Goal: Task Accomplishment & Management: Manage account settings

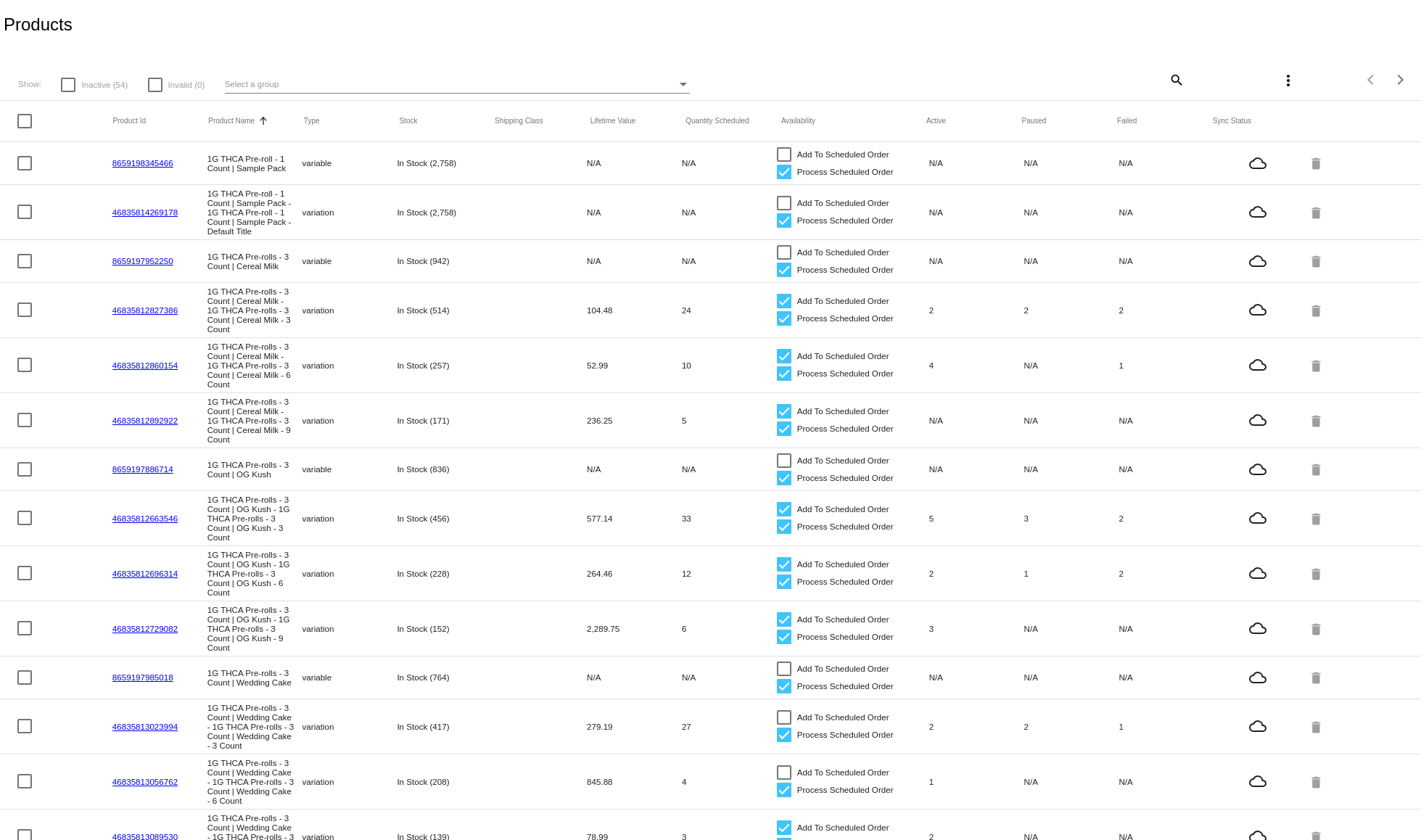
click at [1168, 72] on mat-icon "search" at bounding box center [1176, 78] width 17 height 22
click at [1099, 75] on input "Search" at bounding box center [1067, 78] width 237 height 12
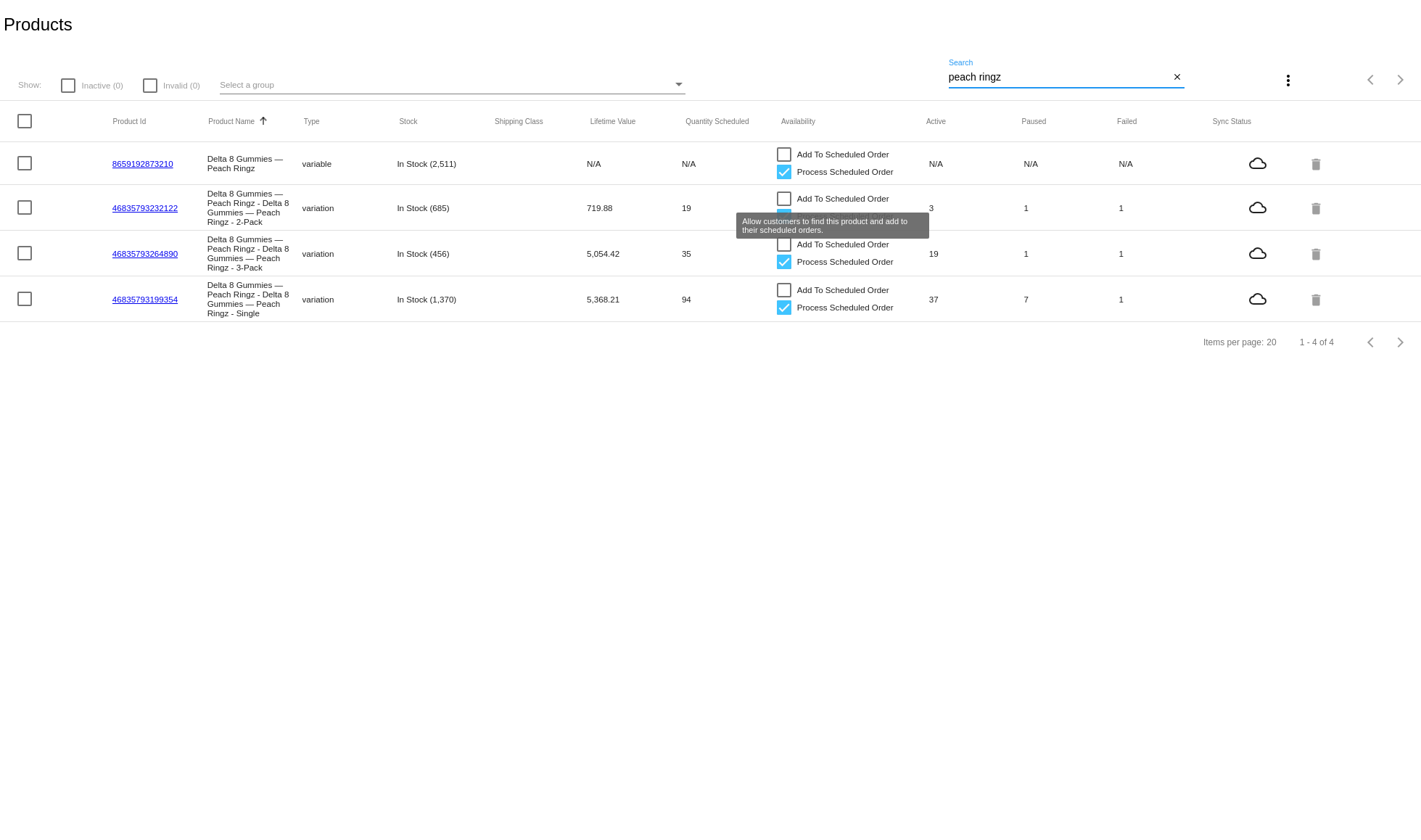
type input "peach ringz"
click at [782, 199] on div at bounding box center [783, 199] width 15 height 15
click at [783, 206] on input "Add To Scheduled Order" at bounding box center [783, 206] width 1 height 1
checkbox input "true"
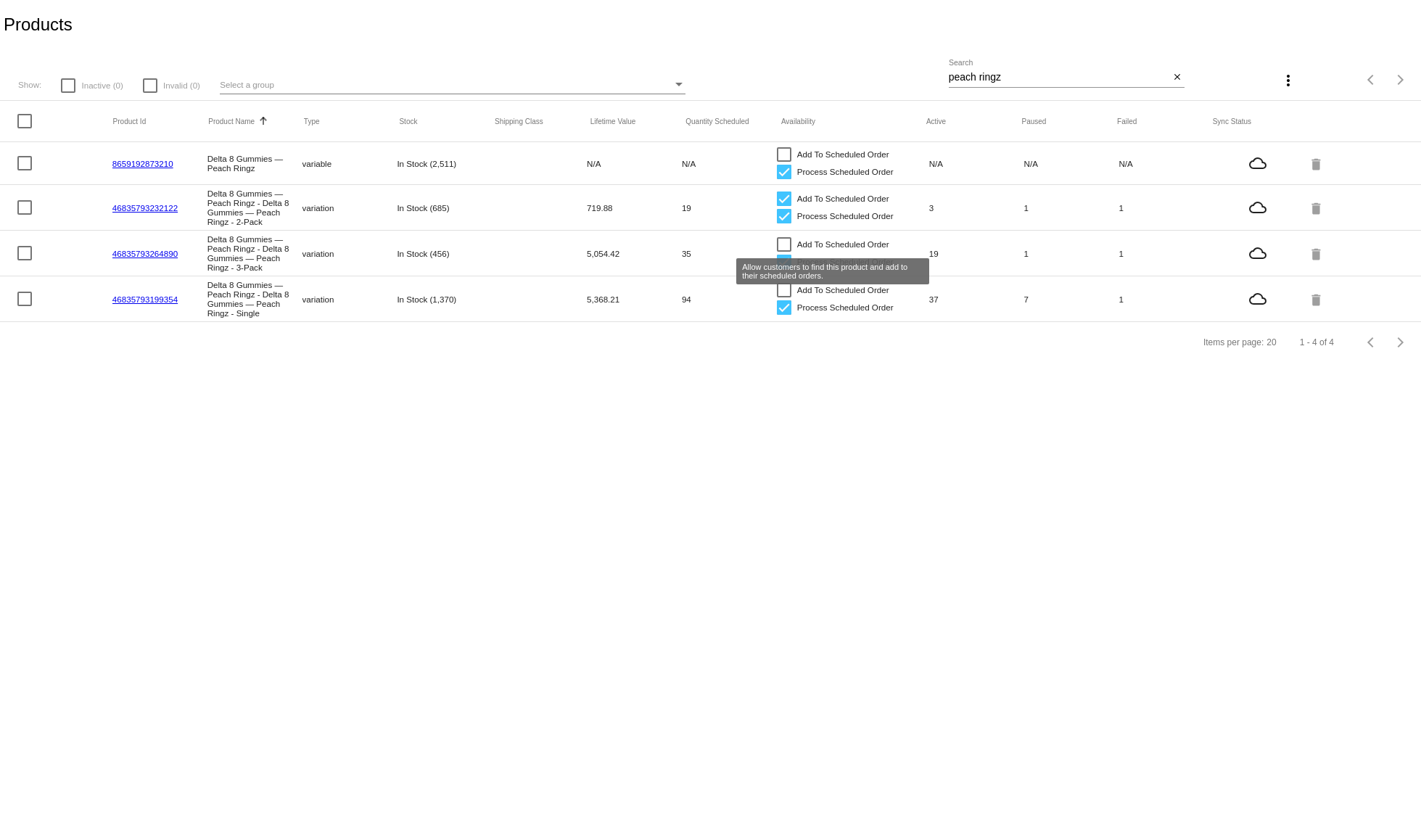
click at [778, 240] on div at bounding box center [783, 244] width 15 height 15
click at [783, 252] on input "Add To Scheduled Order" at bounding box center [783, 252] width 1 height 1
checkbox input "true"
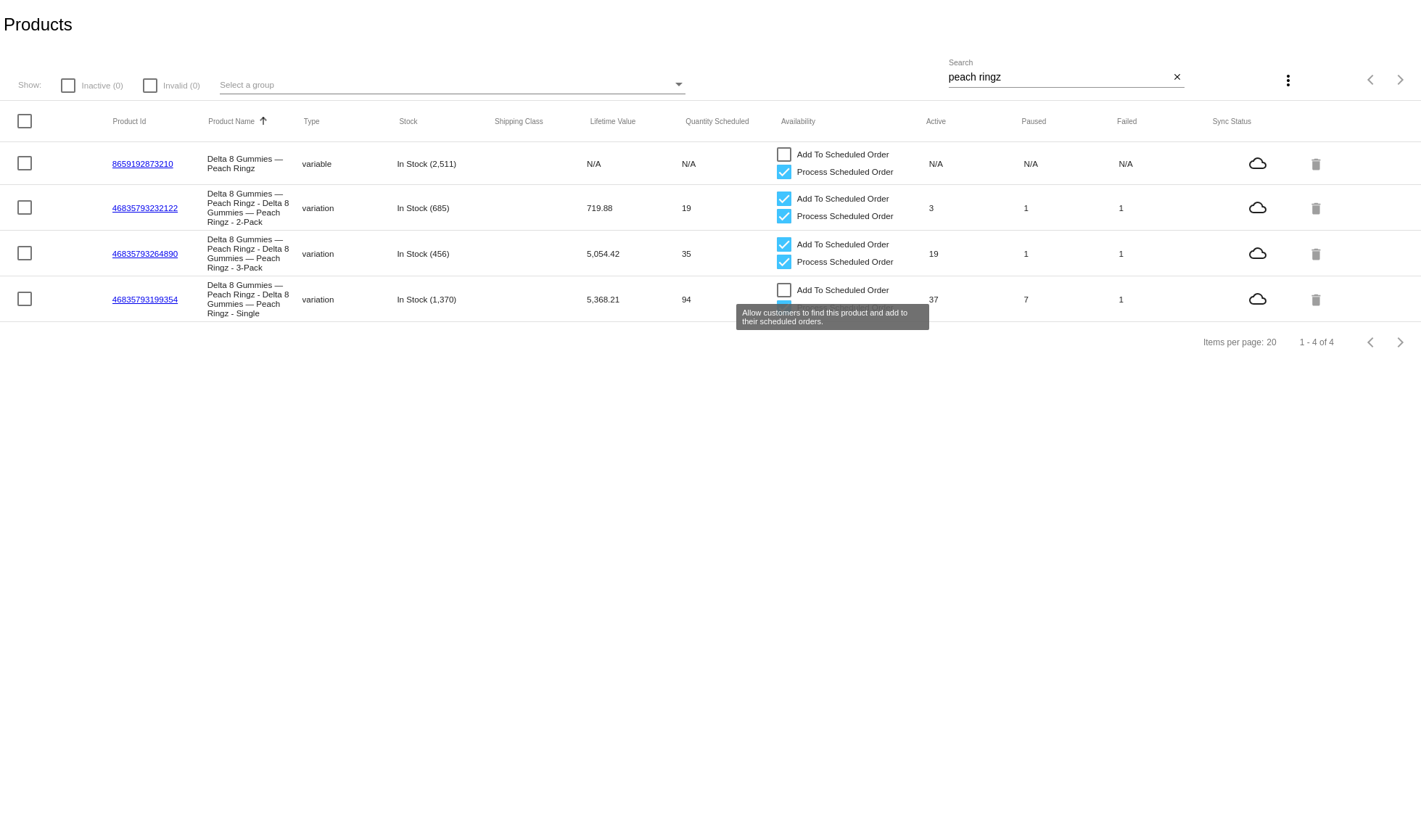
click at [782, 290] on div at bounding box center [783, 290] width 15 height 15
click at [783, 297] on input "Add To Scheduled Order" at bounding box center [783, 297] width 1 height 1
checkbox input "true"
drag, startPoint x: 1033, startPoint y: 78, endPoint x: 868, endPoint y: 69, distance: 165.2
click at [868, 69] on div "Show: Inactive (0) Invalid (0) Select a group peach ringz Search close more_ver…" at bounding box center [710, 75] width 1421 height 51
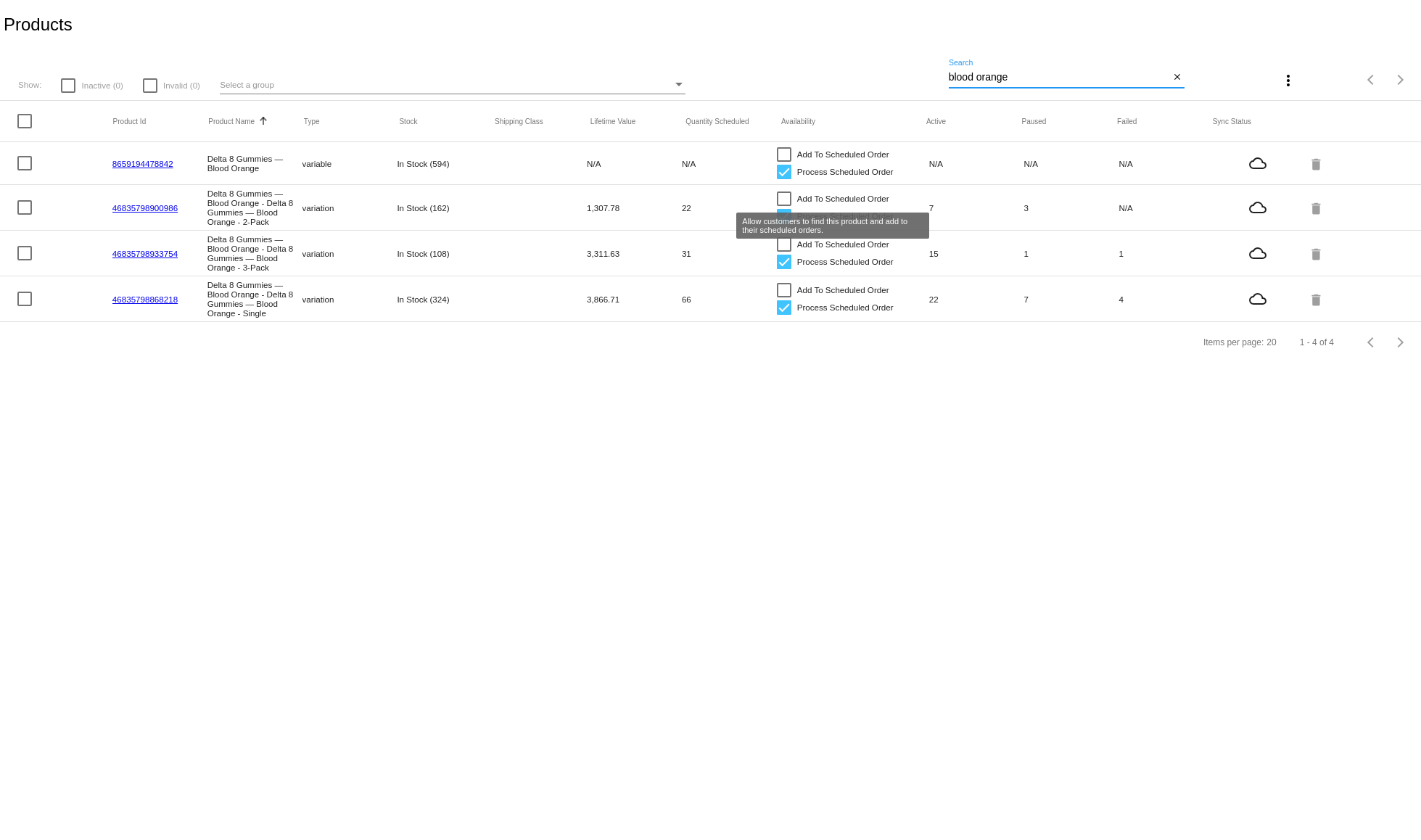
type input "blood orange"
click at [788, 192] on div at bounding box center [783, 199] width 15 height 15
click at [784, 206] on input "Add To Scheduled Order" at bounding box center [783, 206] width 1 height 1
checkbox input "true"
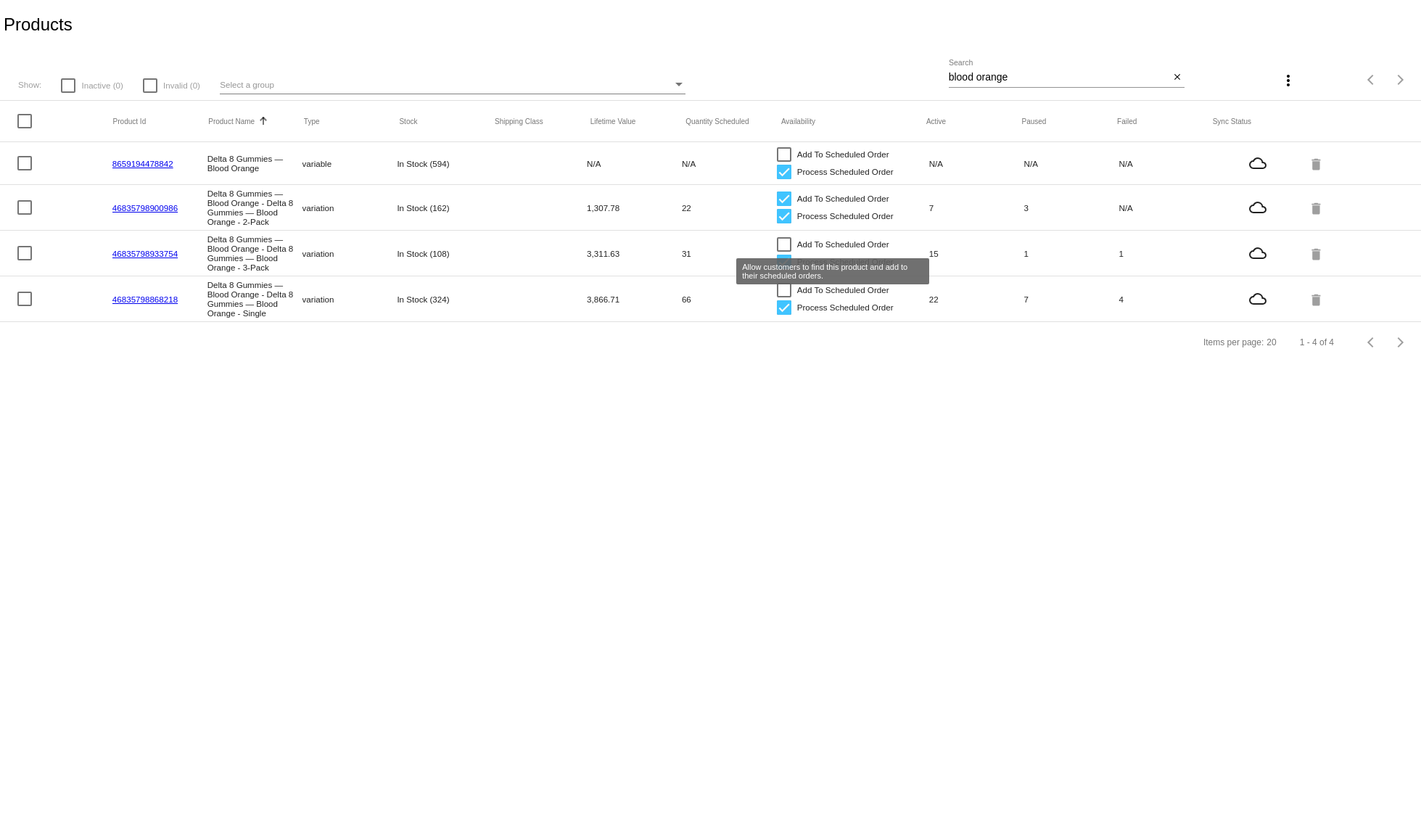
click at [781, 246] on div at bounding box center [783, 244] width 15 height 15
click at [783, 252] on input "Add To Scheduled Order" at bounding box center [783, 252] width 1 height 1
checkbox input "true"
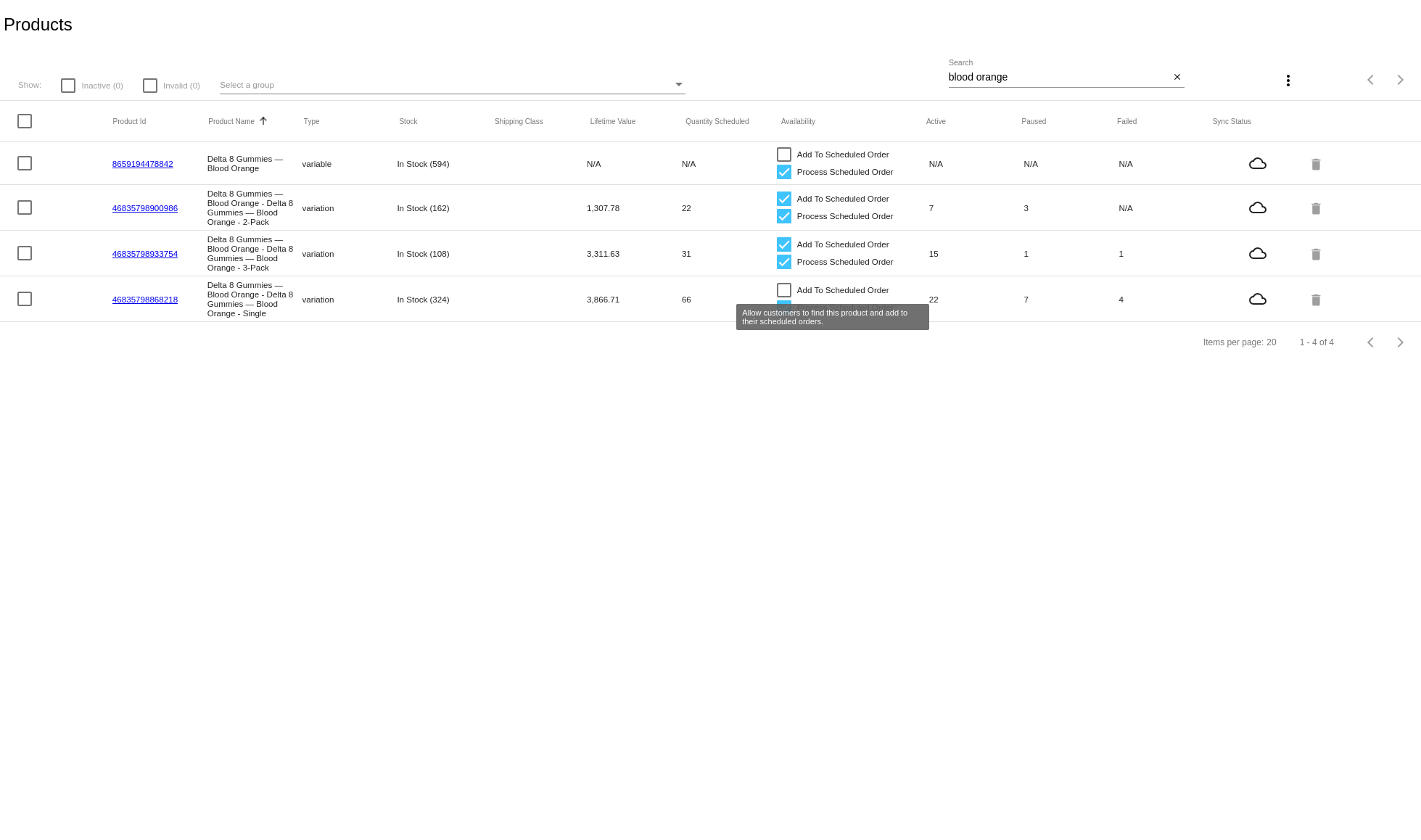
click at [783, 289] on div at bounding box center [783, 290] width 15 height 15
click at [783, 297] on input "Add To Scheduled Order" at bounding box center [783, 297] width 1 height 1
checkbox input "true"
drag, startPoint x: 1030, startPoint y: 72, endPoint x: 869, endPoint y: 74, distance: 161.0
click at [869, 74] on div "Show: Inactive (0) Invalid (0) Select a group blood orange Search close more_ve…" at bounding box center [710, 75] width 1421 height 51
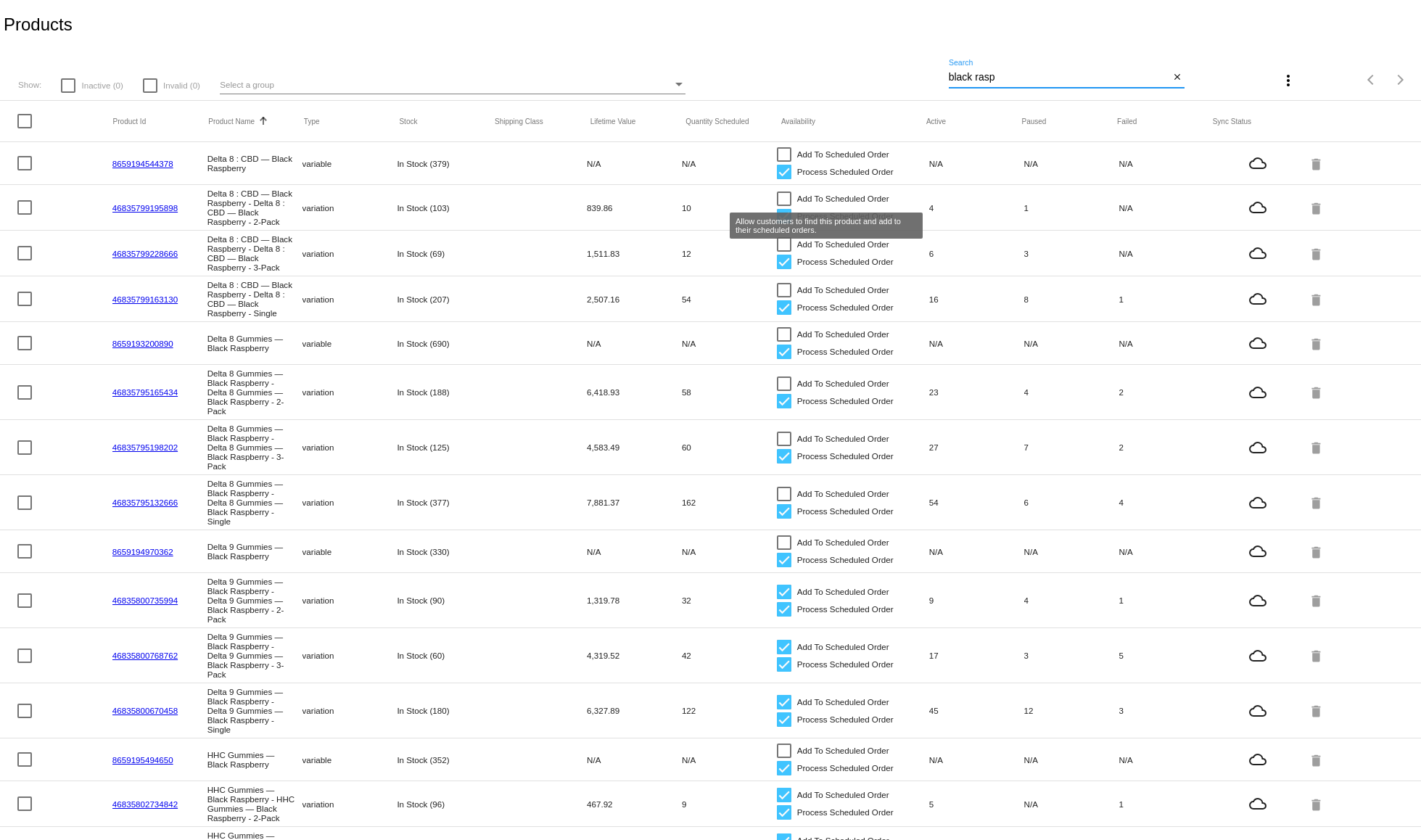
type input "black rasp"
click at [776, 202] on div at bounding box center [783, 199] width 15 height 15
click at [783, 206] on input "Add To Scheduled Order" at bounding box center [783, 206] width 1 height 1
checkbox input "true"
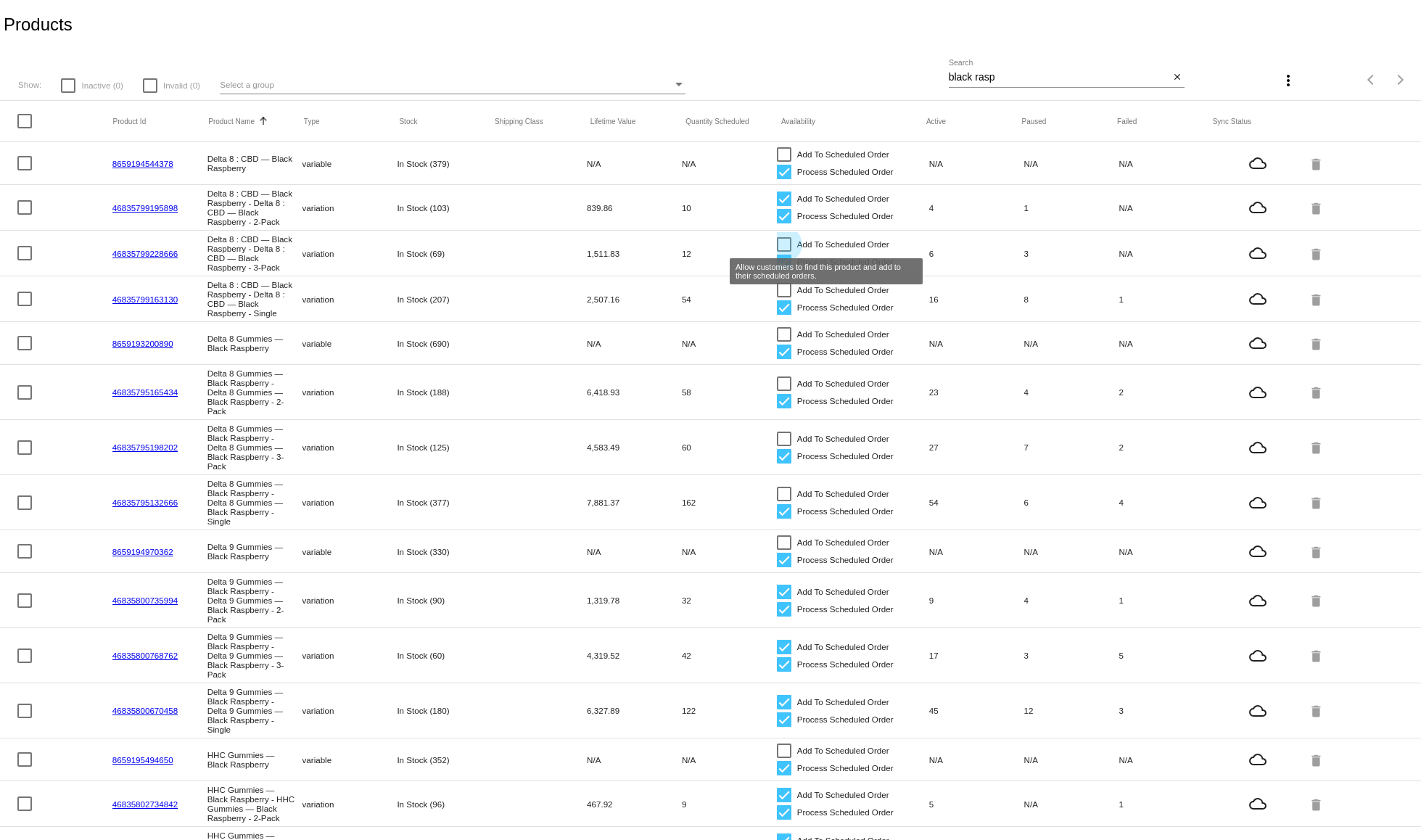
click at [784, 239] on div at bounding box center [783, 244] width 15 height 15
click at [784, 252] on input "Add To Scheduled Order" at bounding box center [783, 252] width 1 height 1
checkbox input "true"
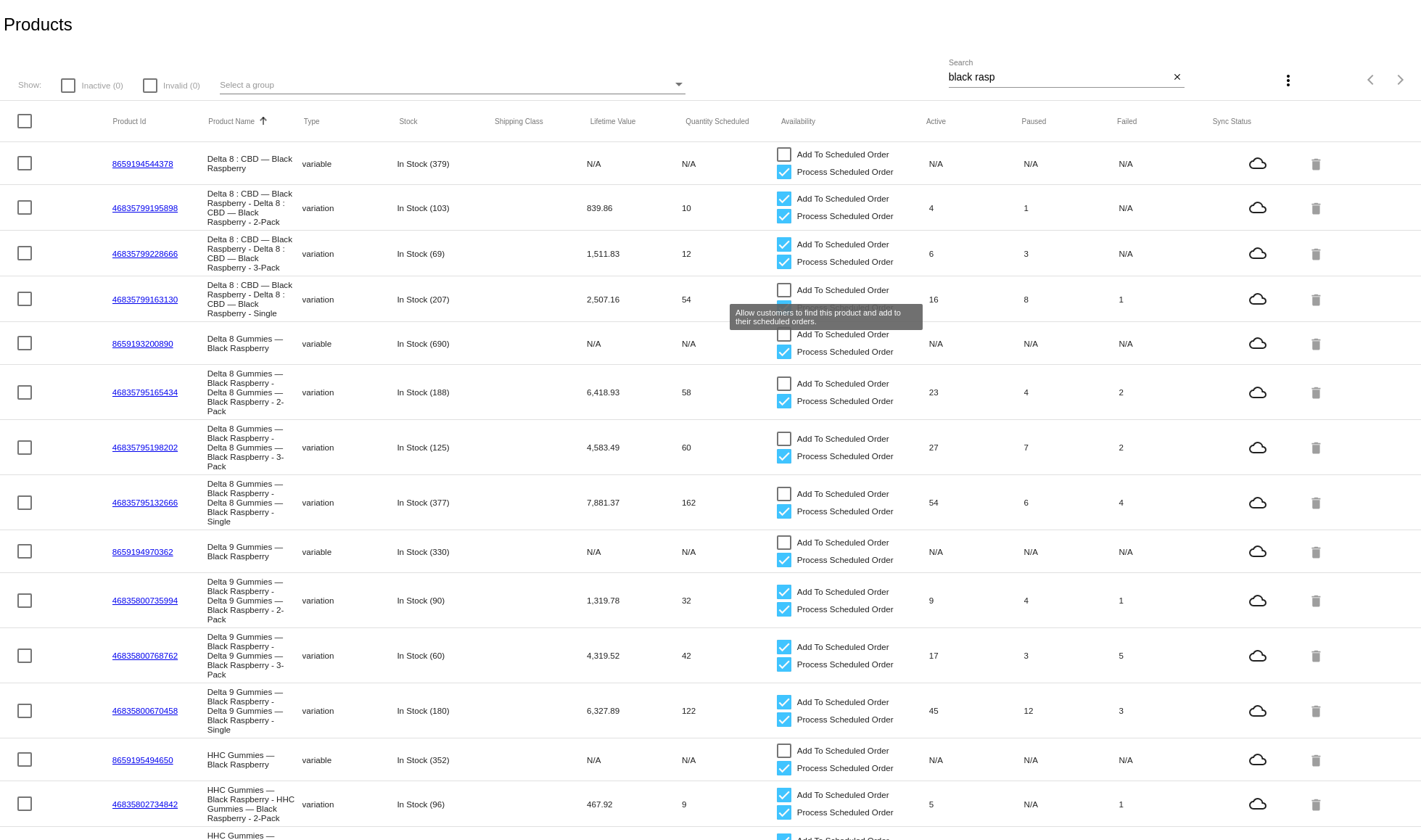
click at [780, 285] on div at bounding box center [783, 290] width 15 height 15
click at [783, 297] on input "Add To Scheduled Order" at bounding box center [783, 297] width 1 height 1
checkbox input "true"
drag, startPoint x: 1015, startPoint y: 76, endPoint x: 922, endPoint y: 65, distance: 93.6
click at [922, 65] on div "Show: Inactive (0) Invalid (0) Select a group black rasp Search close more_vert…" at bounding box center [710, 75] width 1421 height 51
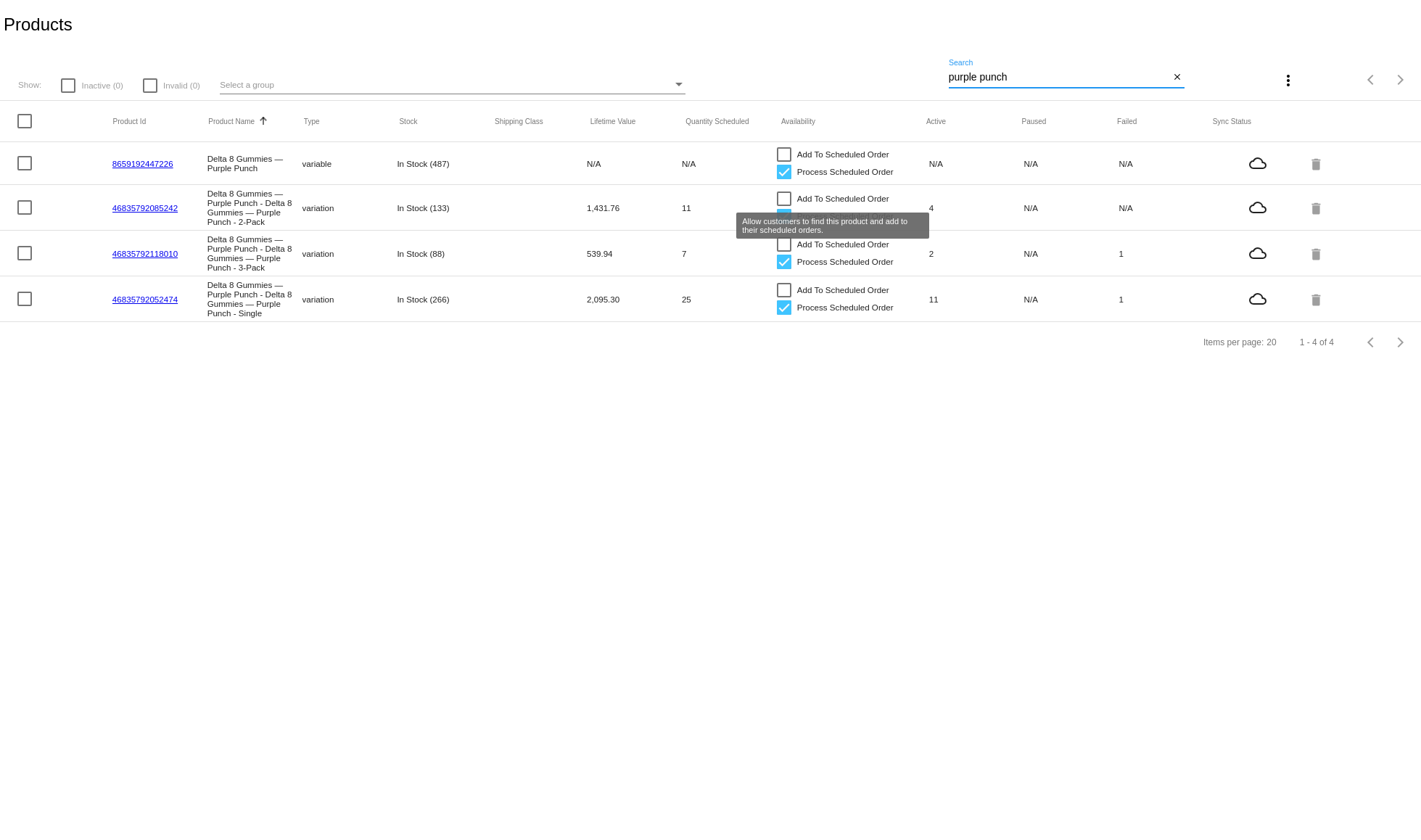
type input "purple punch"
click at [784, 197] on div at bounding box center [783, 199] width 15 height 15
click at [784, 206] on input "Add To Scheduled Order" at bounding box center [783, 206] width 1 height 1
checkbox input "true"
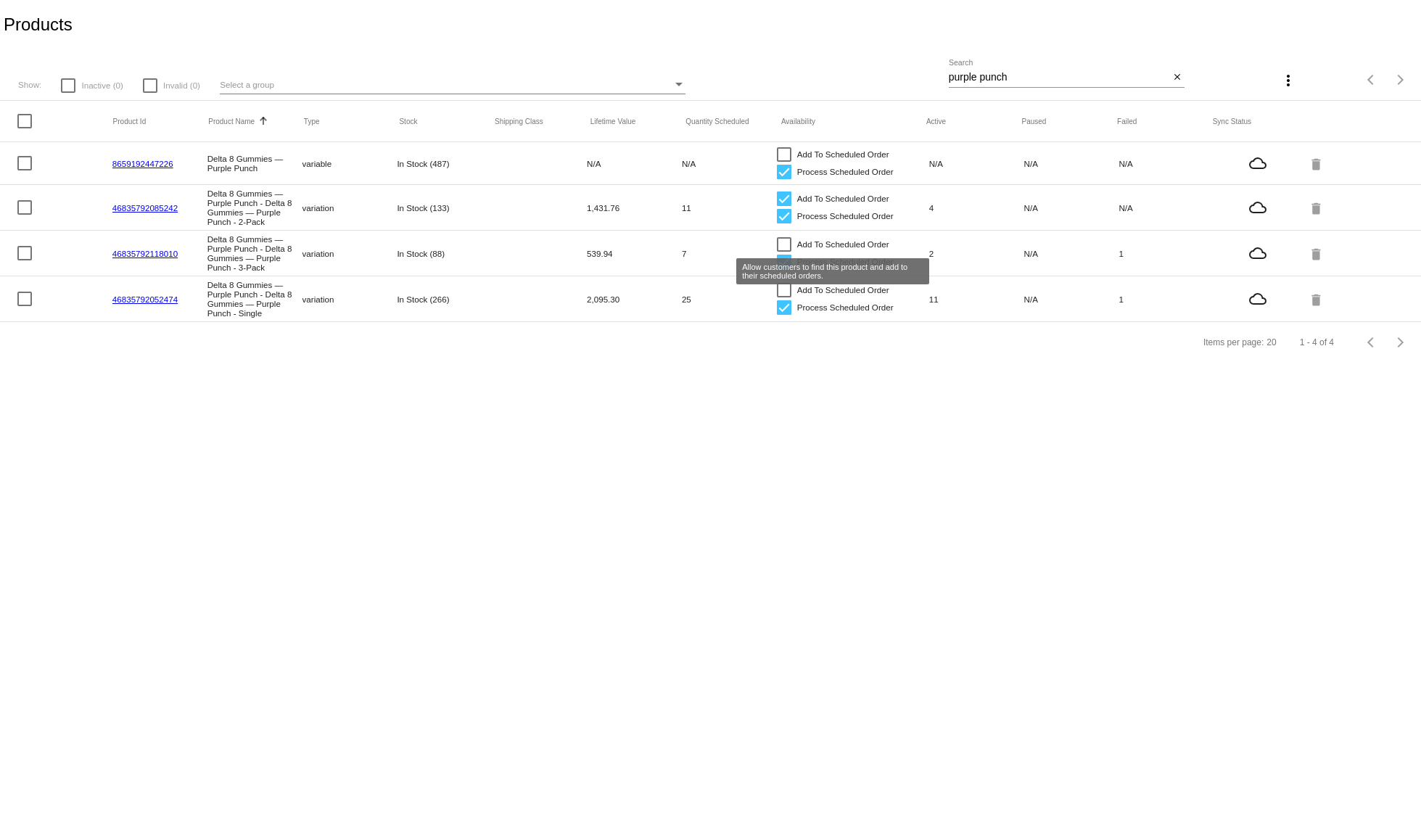
click at [785, 244] on div at bounding box center [783, 244] width 15 height 15
click at [784, 252] on input "Add To Scheduled Order" at bounding box center [783, 252] width 1 height 1
checkbox input "true"
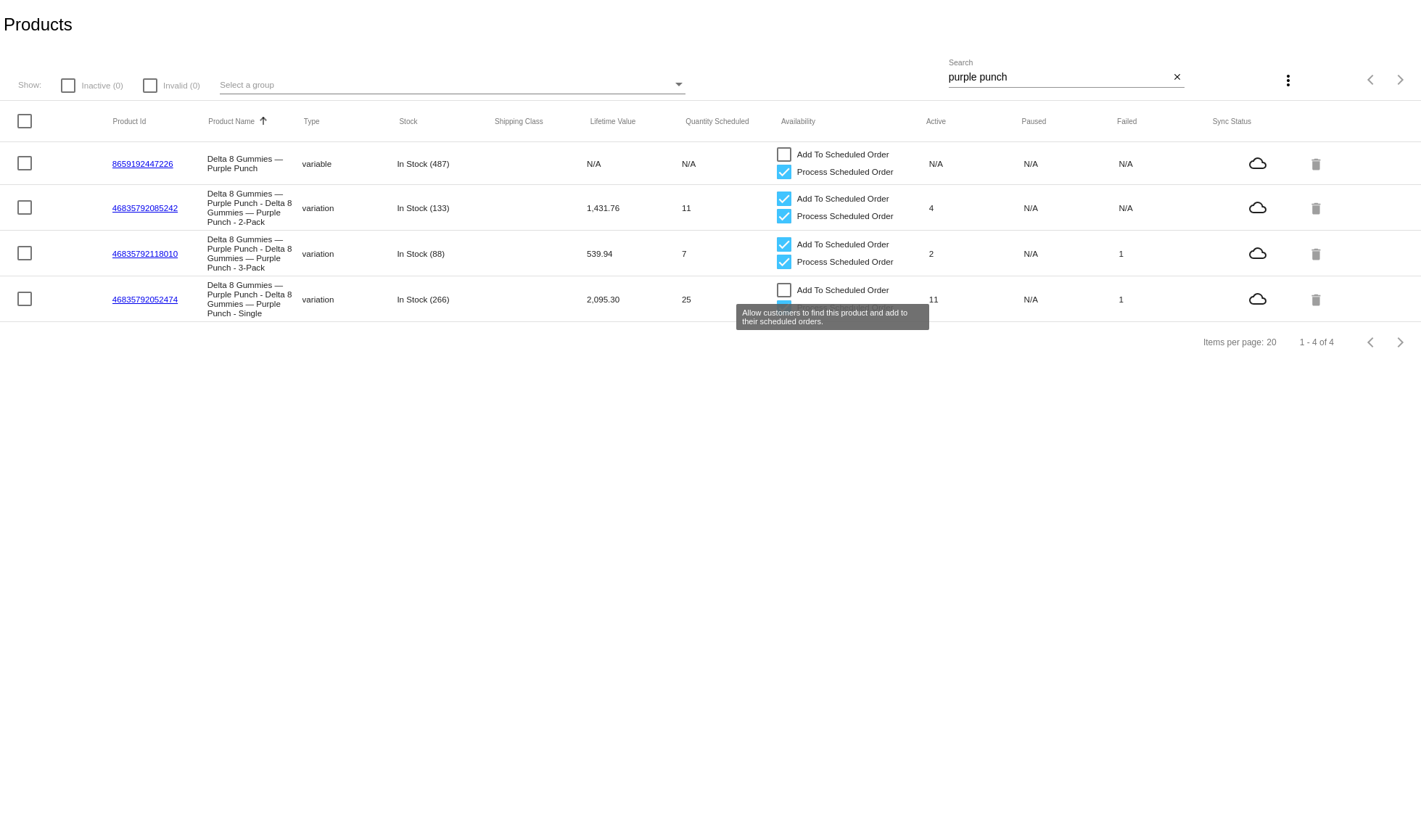
click at [788, 286] on div at bounding box center [783, 290] width 15 height 15
click at [784, 297] on input "Add To Scheduled Order" at bounding box center [783, 297] width 1 height 1
checkbox input "true"
drag, startPoint x: 1059, startPoint y: 77, endPoint x: 938, endPoint y: 74, distance: 121.0
click at [938, 74] on div "Show: Inactive (0) Invalid (0) Select a group purple punch Search close more_ve…" at bounding box center [710, 75] width 1421 height 51
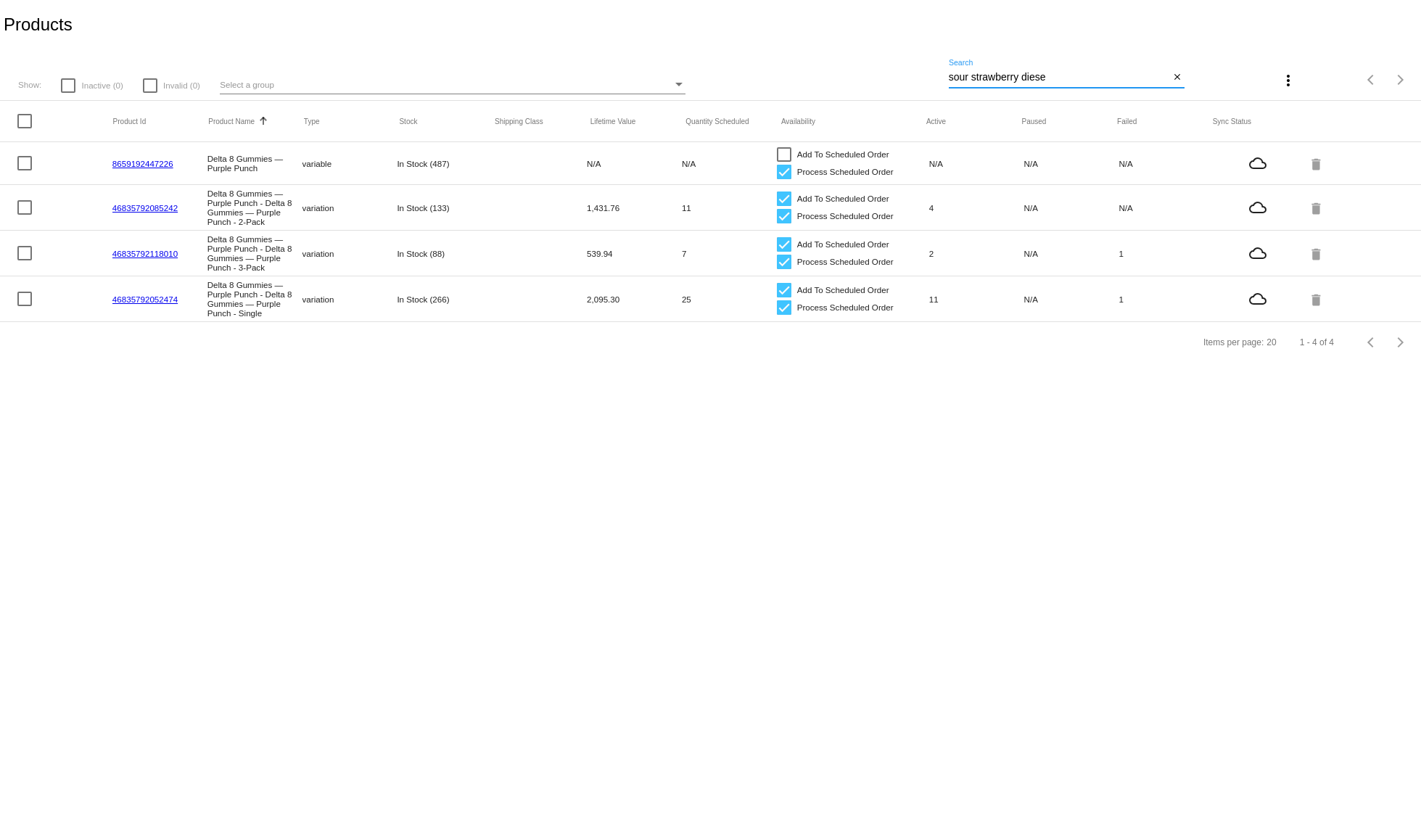
type input "sour strawberry diesel"
drag, startPoint x: 1140, startPoint y: 77, endPoint x: 932, endPoint y: 74, distance: 208.0
click at [932, 74] on div "Show: Inactive (0) Invalid (0) Select a group sour strawberry diesel Search clo…" at bounding box center [710, 75] width 1421 height 51
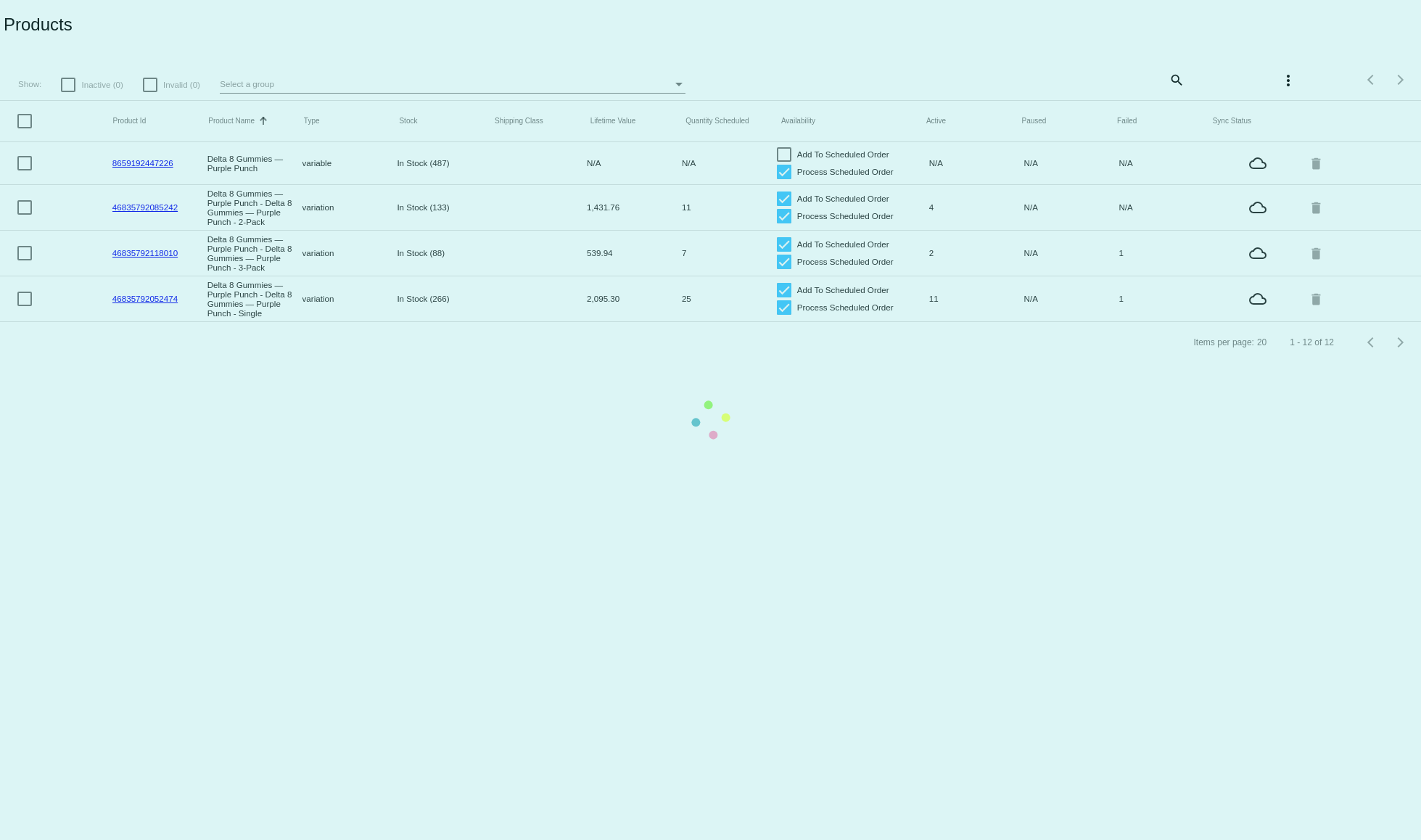
click at [1181, 101] on mat-table "Product Id Product Name Sorted by ProductName ascending Type Stock Shipping Cla…" at bounding box center [710, 211] width 1421 height 221
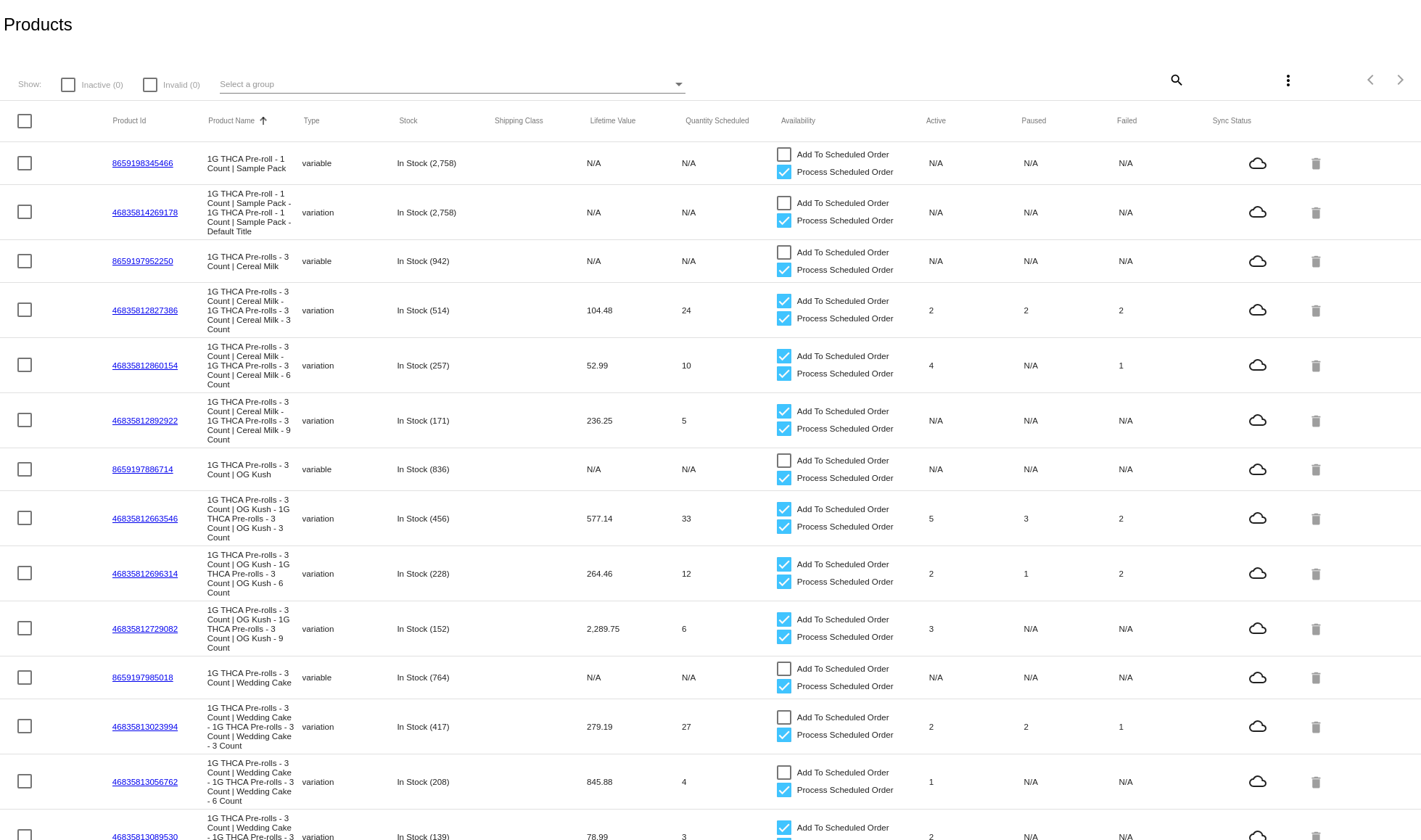
click at [1167, 76] on mat-icon "search" at bounding box center [1176, 78] width 17 height 22
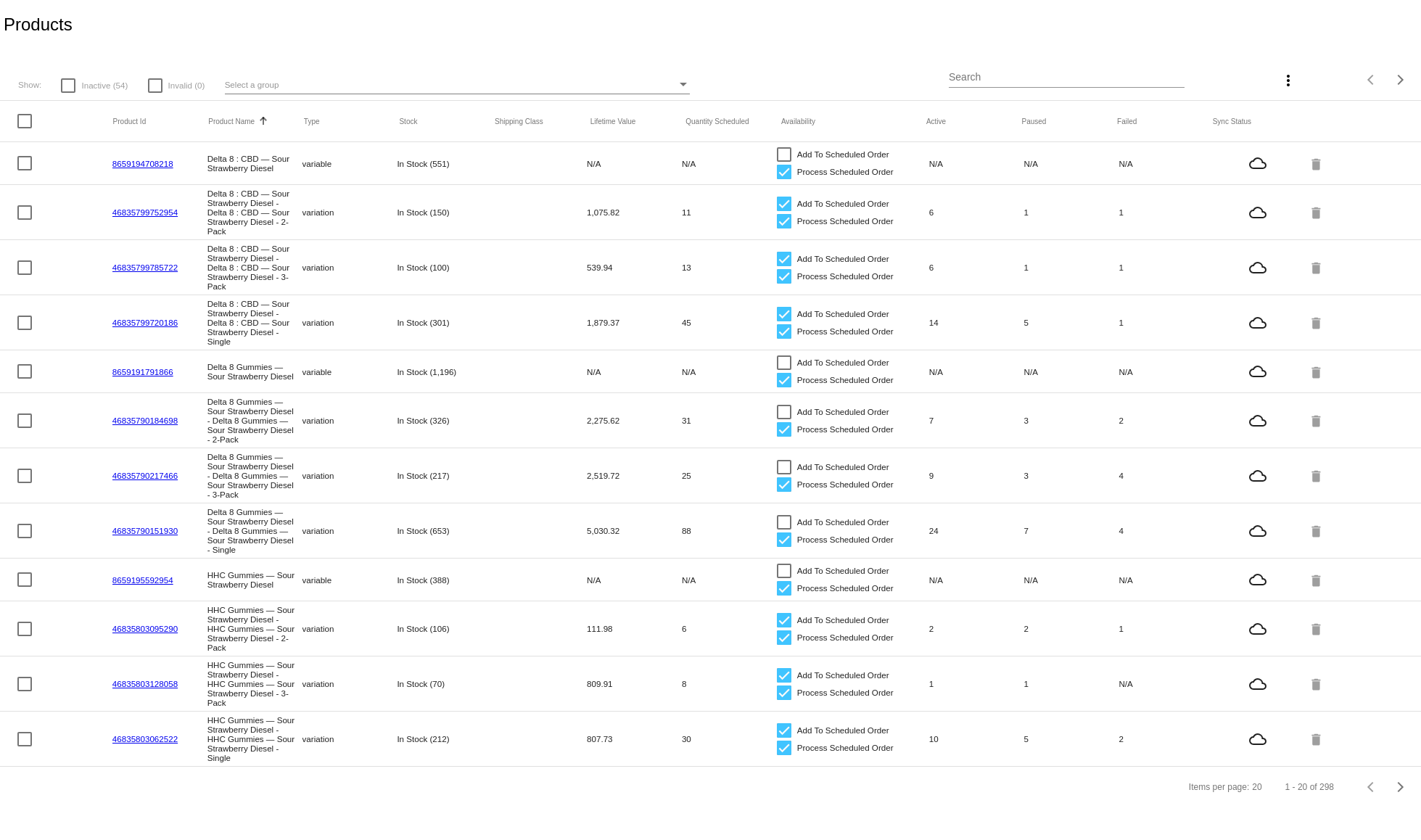
click at [984, 75] on input "Search" at bounding box center [1067, 78] width 237 height 12
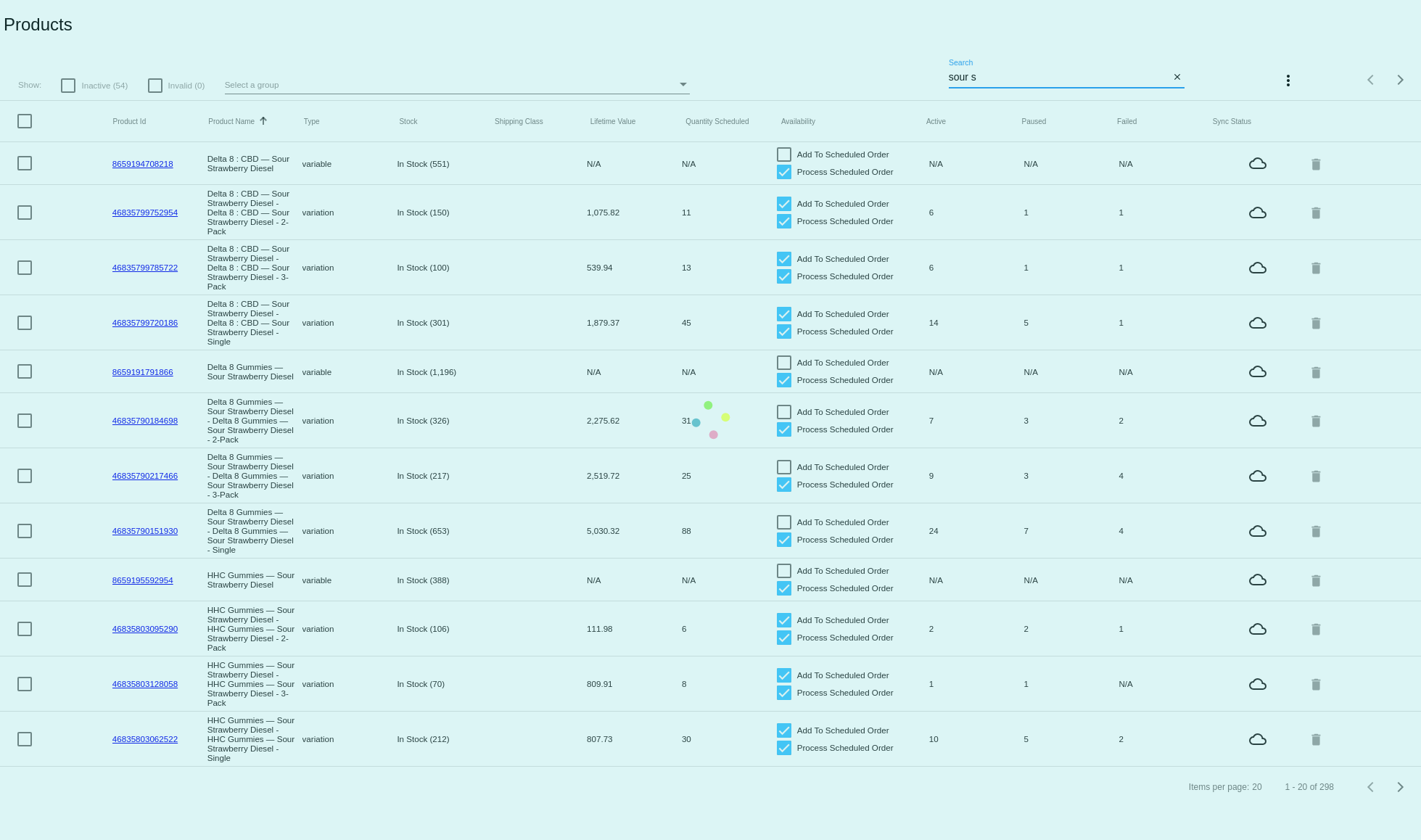
type input "sour strawberry diesel"
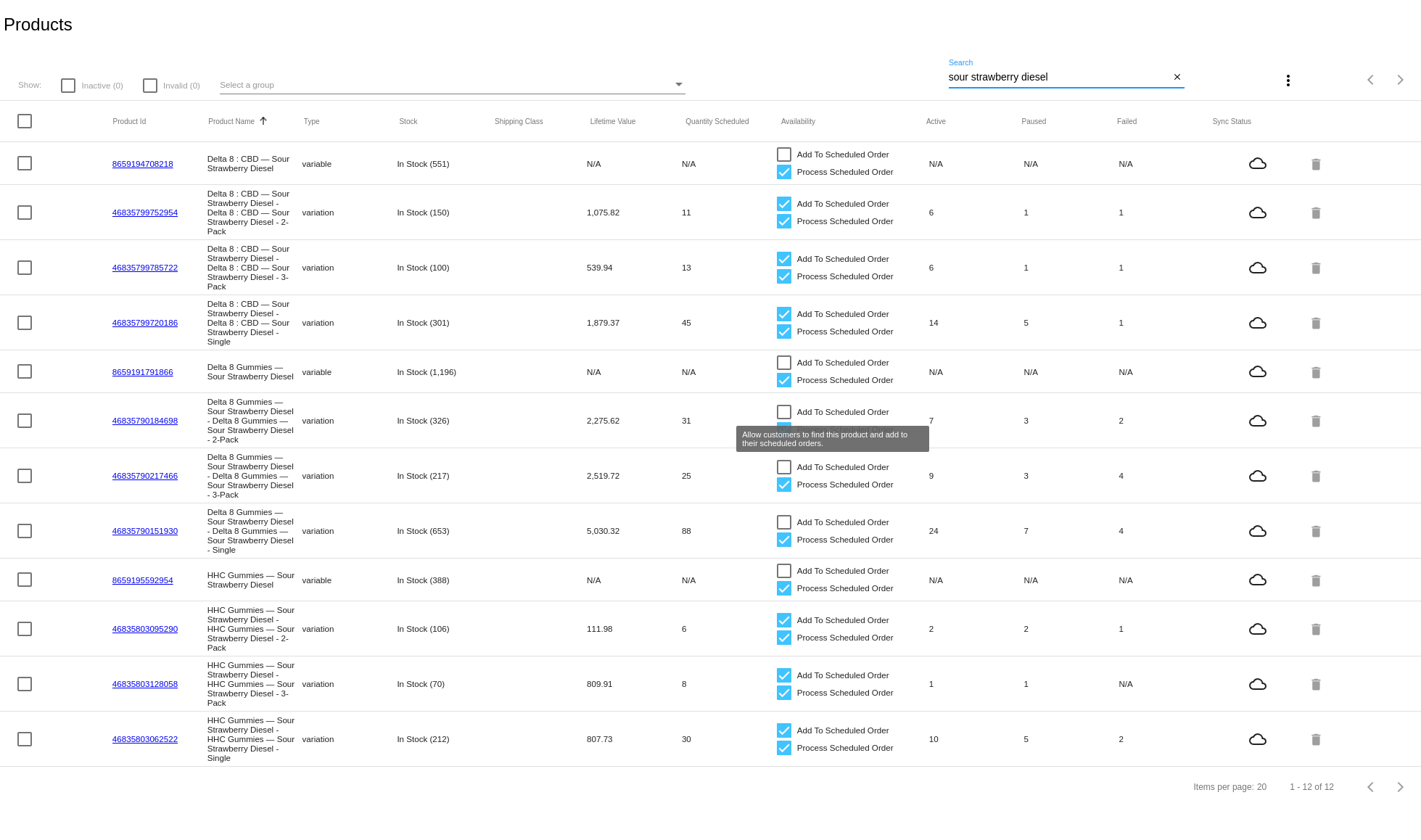
click at [781, 412] on div at bounding box center [783, 412] width 15 height 15
click at [783, 420] on input "Add To Scheduled Order" at bounding box center [783, 420] width 1 height 1
checkbox input "true"
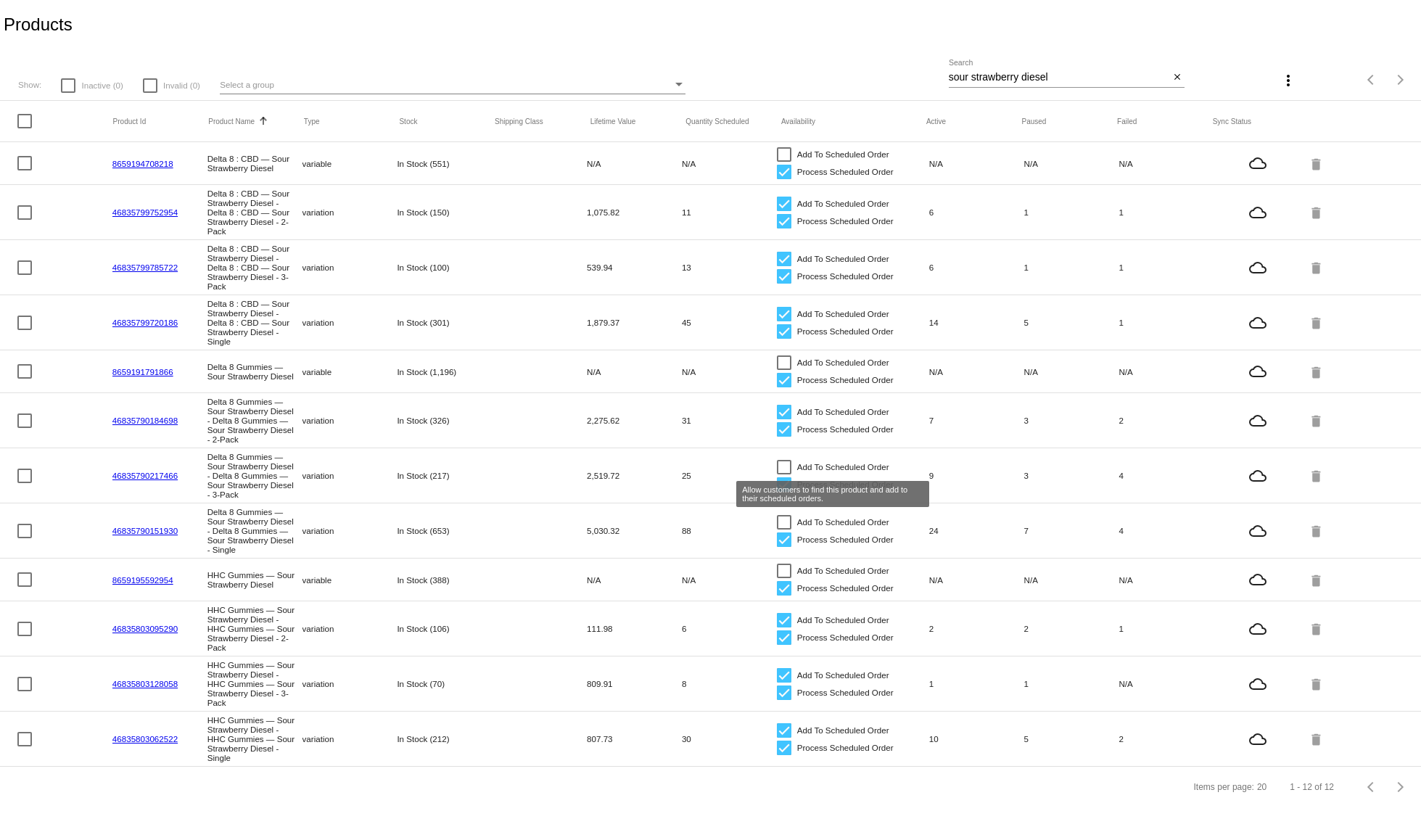
click at [782, 465] on div at bounding box center [783, 466] width 15 height 15
click at [783, 474] on input "Add To Scheduled Order" at bounding box center [783, 474] width 1 height 1
checkbox input "true"
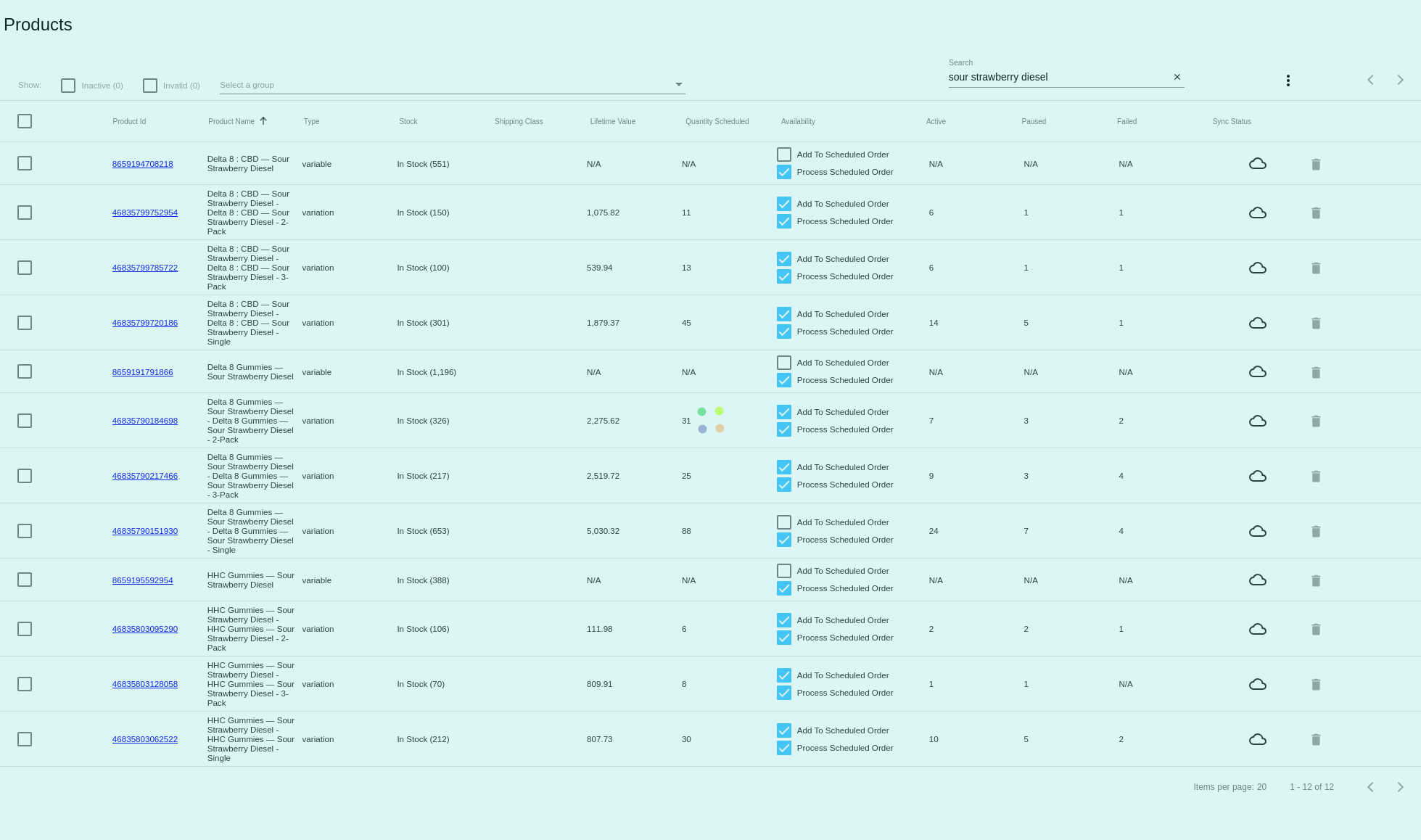
click at [784, 523] on mat-table "Product Id Product Name Sorted by ProductName ascending Type Stock Shipping Cla…" at bounding box center [710, 433] width 1421 height 666
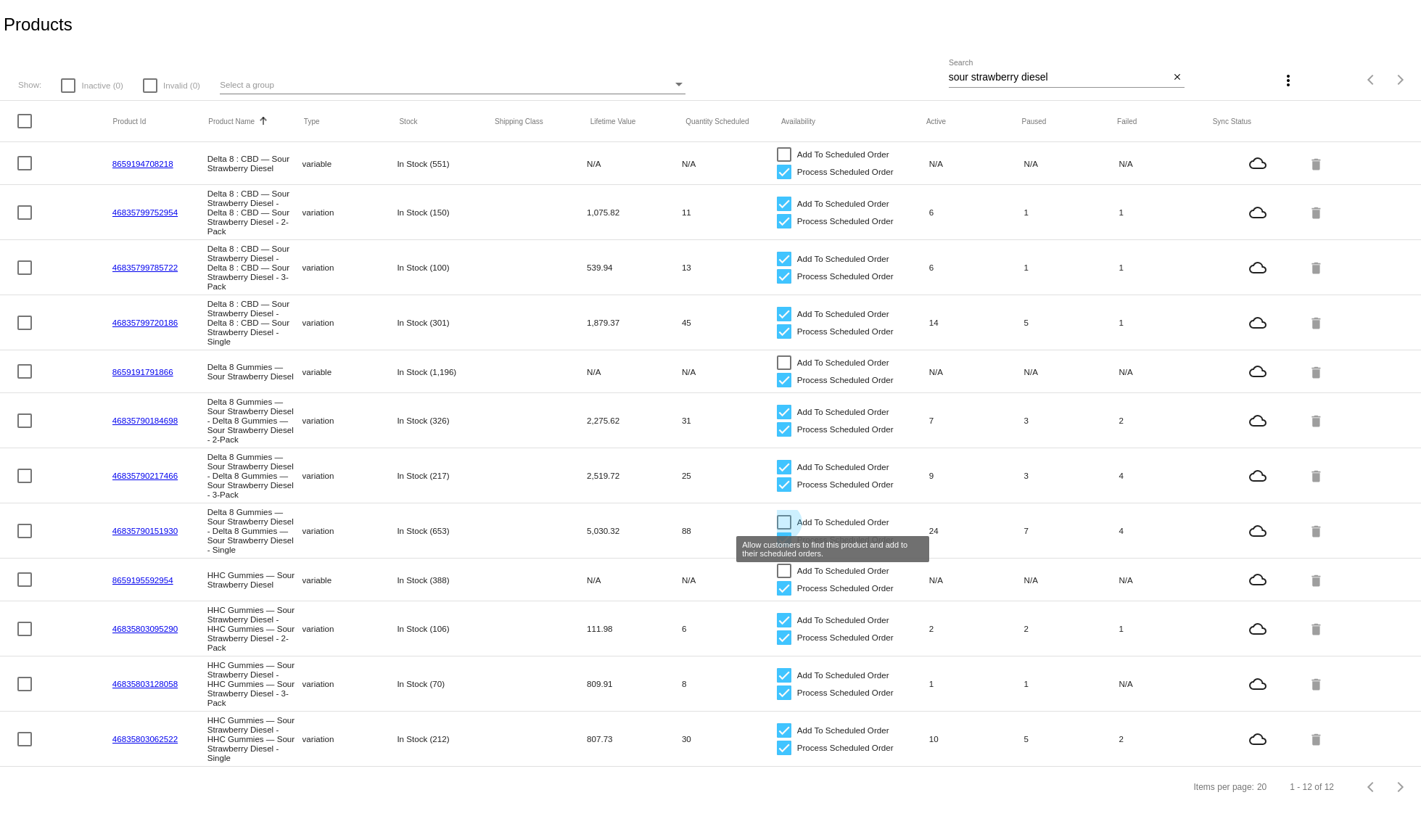
click at [783, 523] on div at bounding box center [783, 521] width 15 height 15
click at [783, 529] on input "Add To Scheduled Order" at bounding box center [783, 529] width 1 height 1
checkbox input "true"
click at [1029, 78] on input "sour strawberry diesel" at bounding box center [1059, 78] width 221 height 12
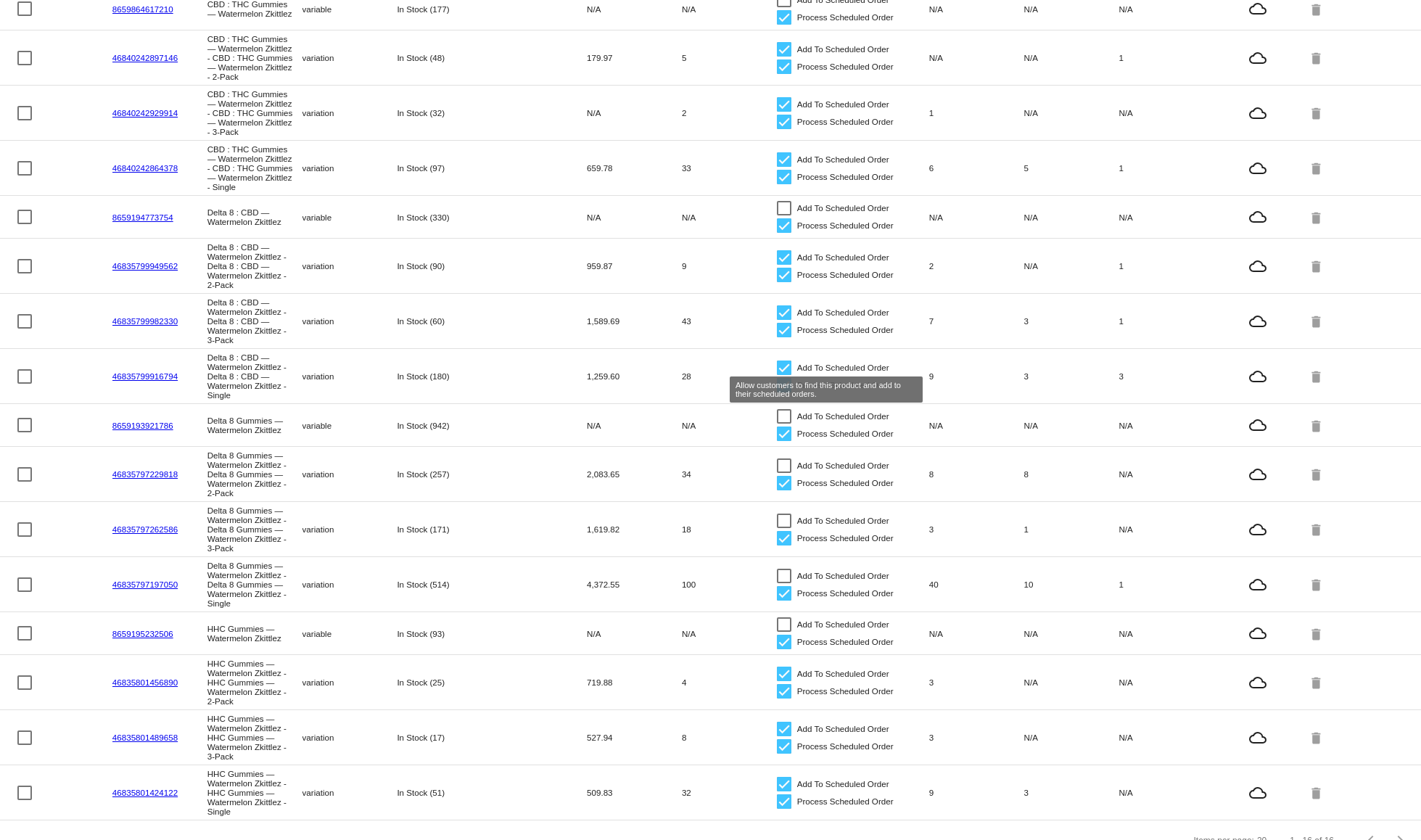
scroll to position [186, 0]
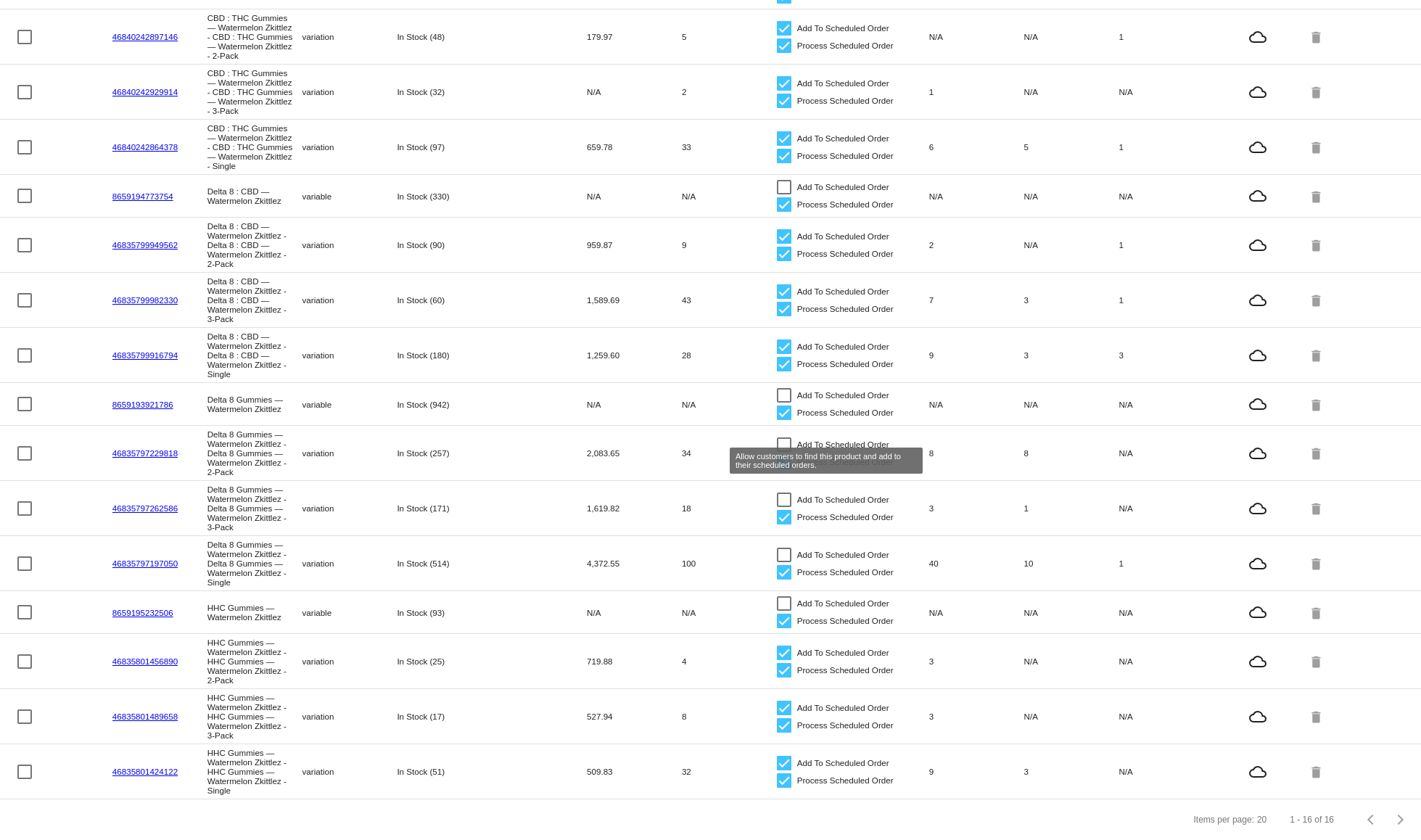
type input "watermelon"
click at [785, 436] on label "Add To Scheduled Order" at bounding box center [833, 445] width 112 height 17
click at [784, 451] on input "Add To Scheduled Order" at bounding box center [783, 451] width 1 height 1
checkbox input "true"
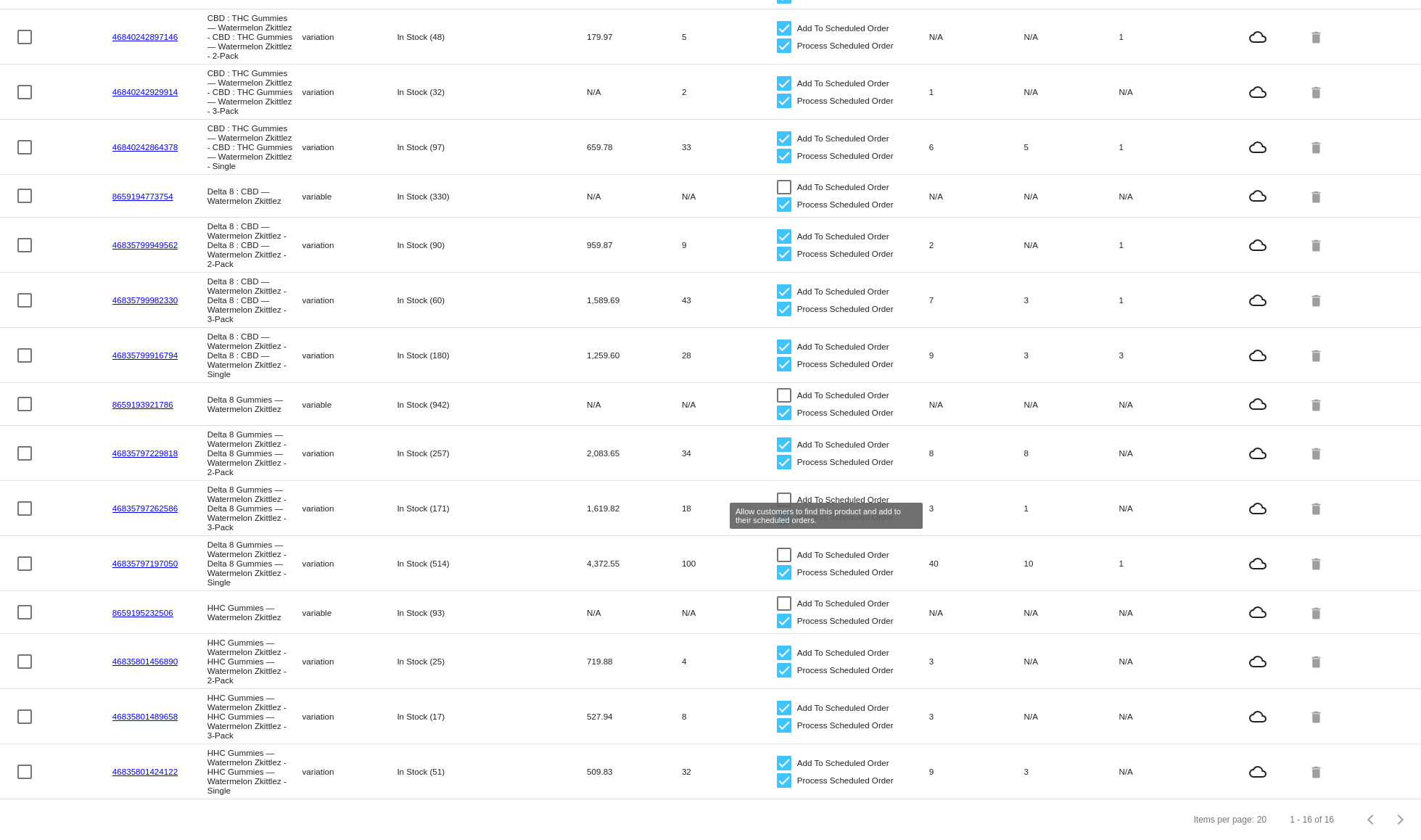
click at [779, 492] on div at bounding box center [783, 499] width 15 height 15
click at [783, 507] on input "Add To Scheduled Order" at bounding box center [783, 507] width 1 height 1
checkbox input "true"
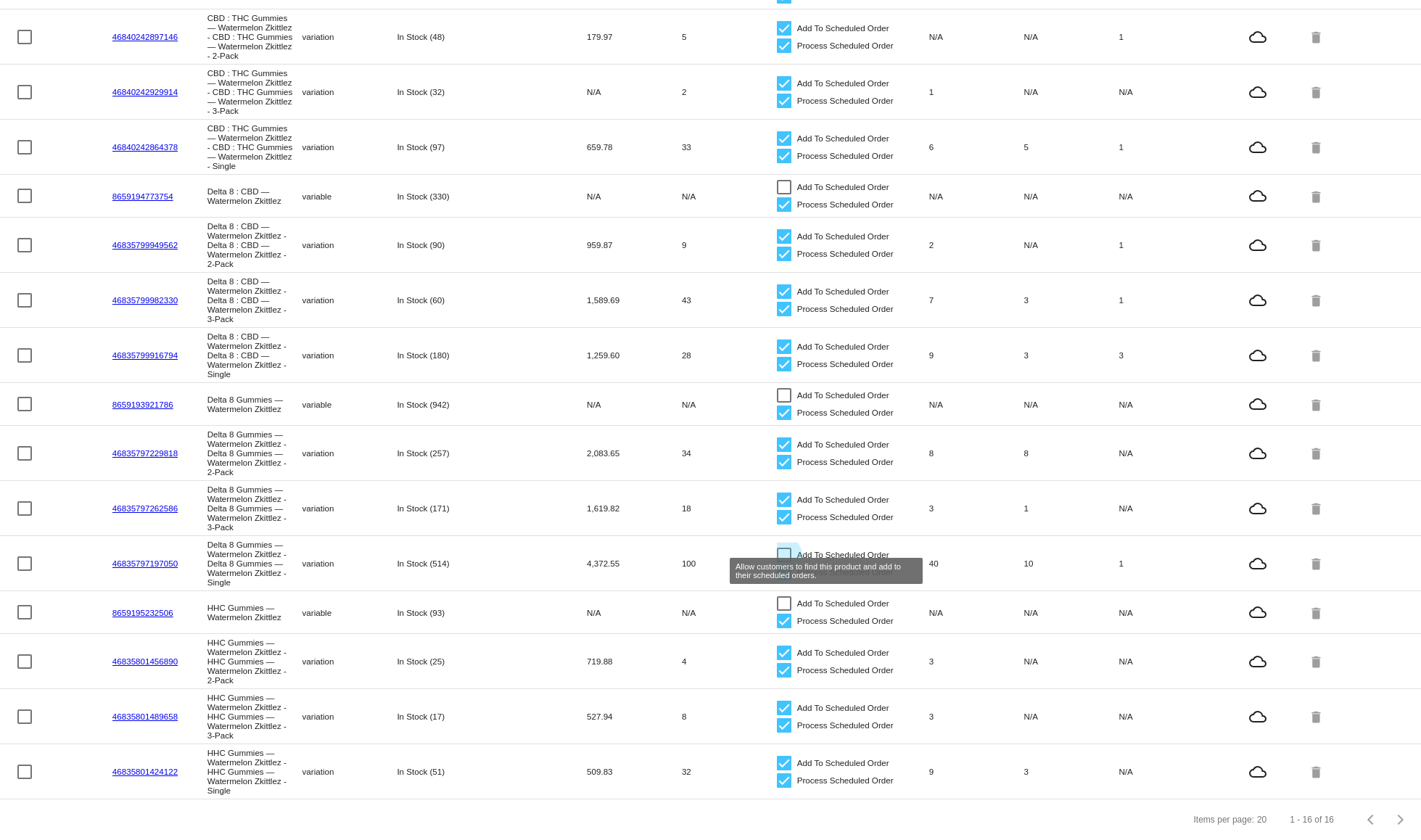
click at [778, 547] on div at bounding box center [783, 554] width 15 height 15
click at [783, 562] on input "Add To Scheduled Order" at bounding box center [783, 562] width 1 height 1
checkbox input "true"
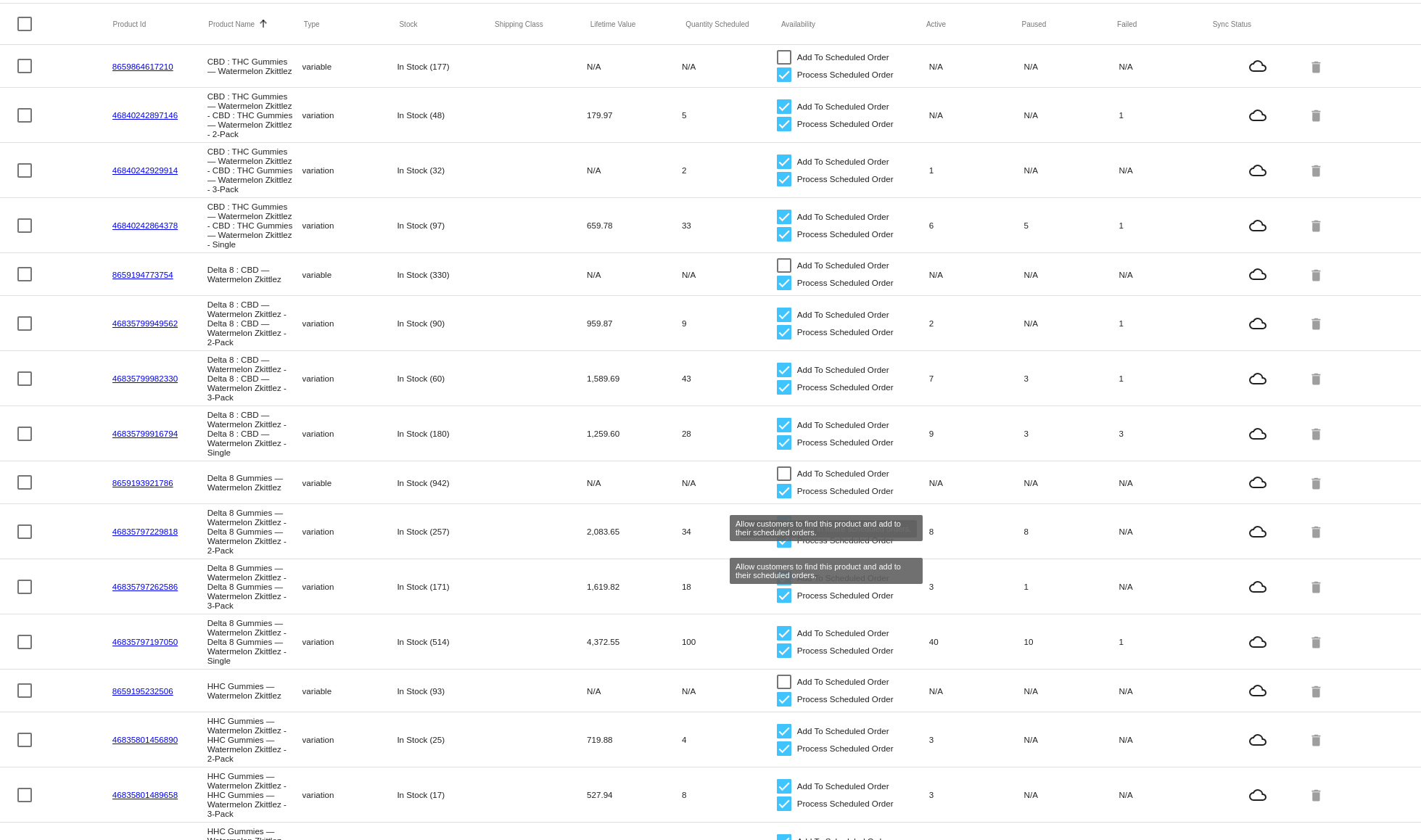
scroll to position [0, 0]
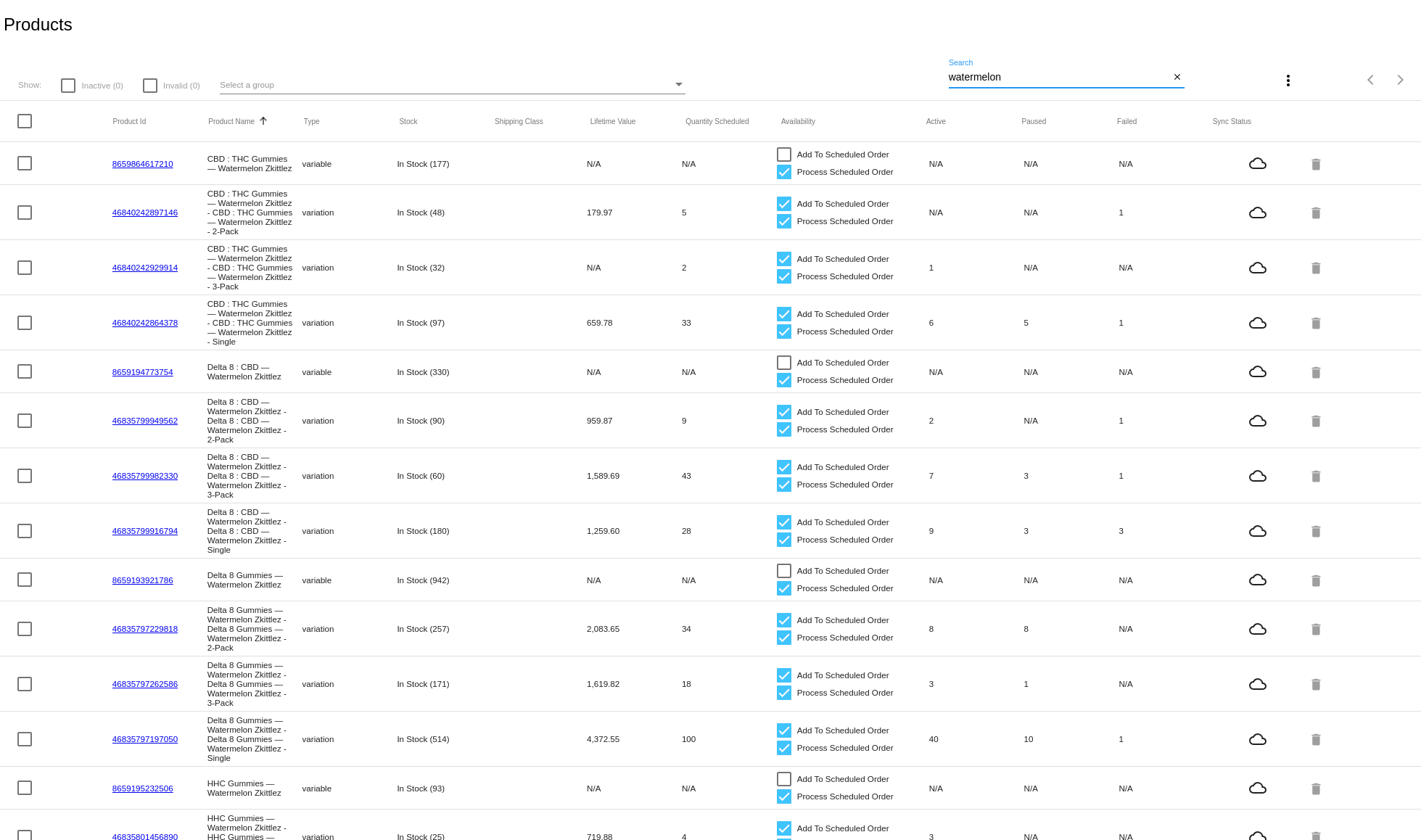
drag, startPoint x: 985, startPoint y: 66, endPoint x: 935, endPoint y: 57, distance: 50.8
click at [935, 57] on div "Show: Inactive (0) Invalid (0) Select a group watermelon Search close more_vert…" at bounding box center [710, 75] width 1421 height 51
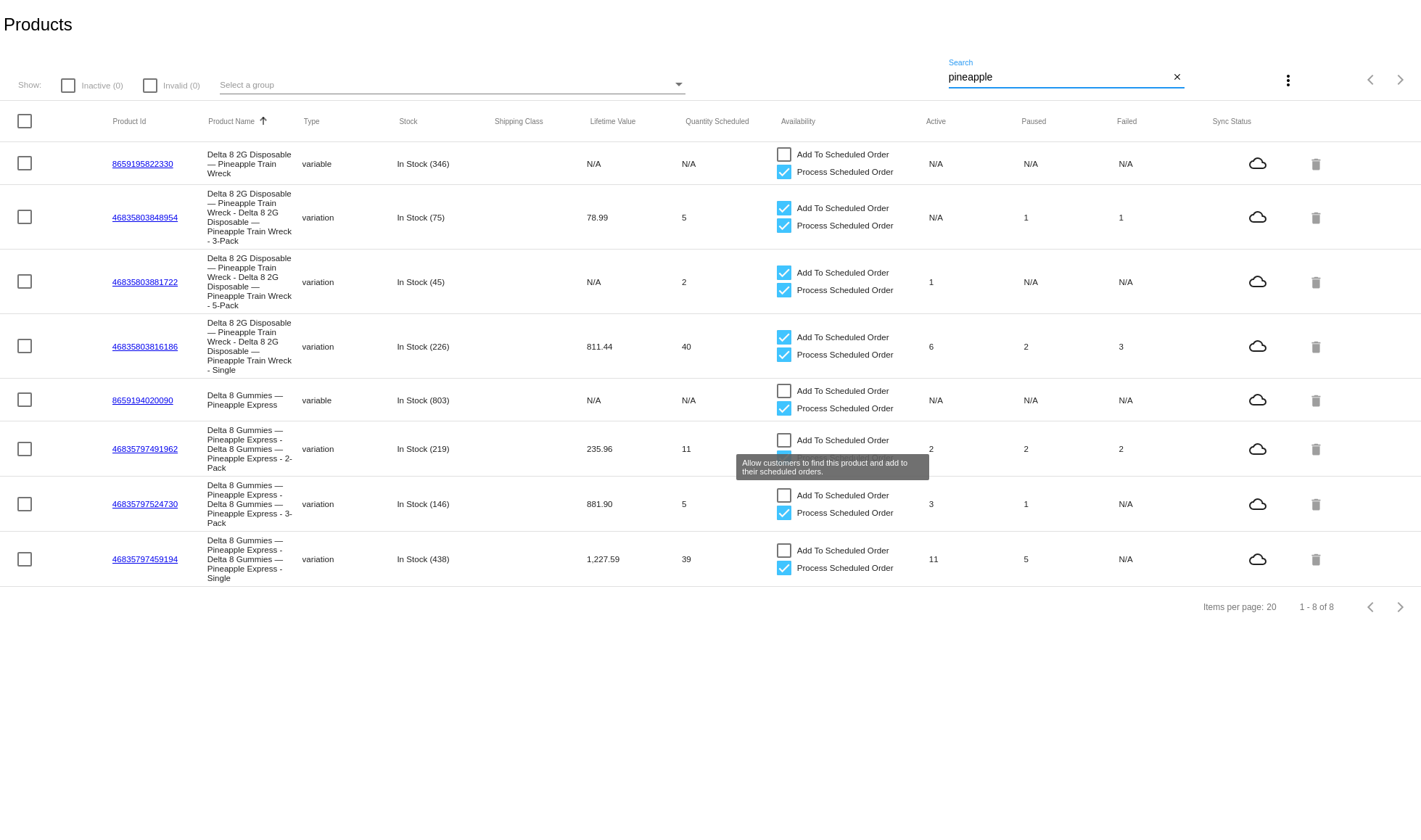
type input "pineapple"
click at [785, 436] on div at bounding box center [783, 440] width 15 height 15
click at [784, 448] on input "Add To Scheduled Order" at bounding box center [783, 448] width 1 height 1
checkbox input "true"
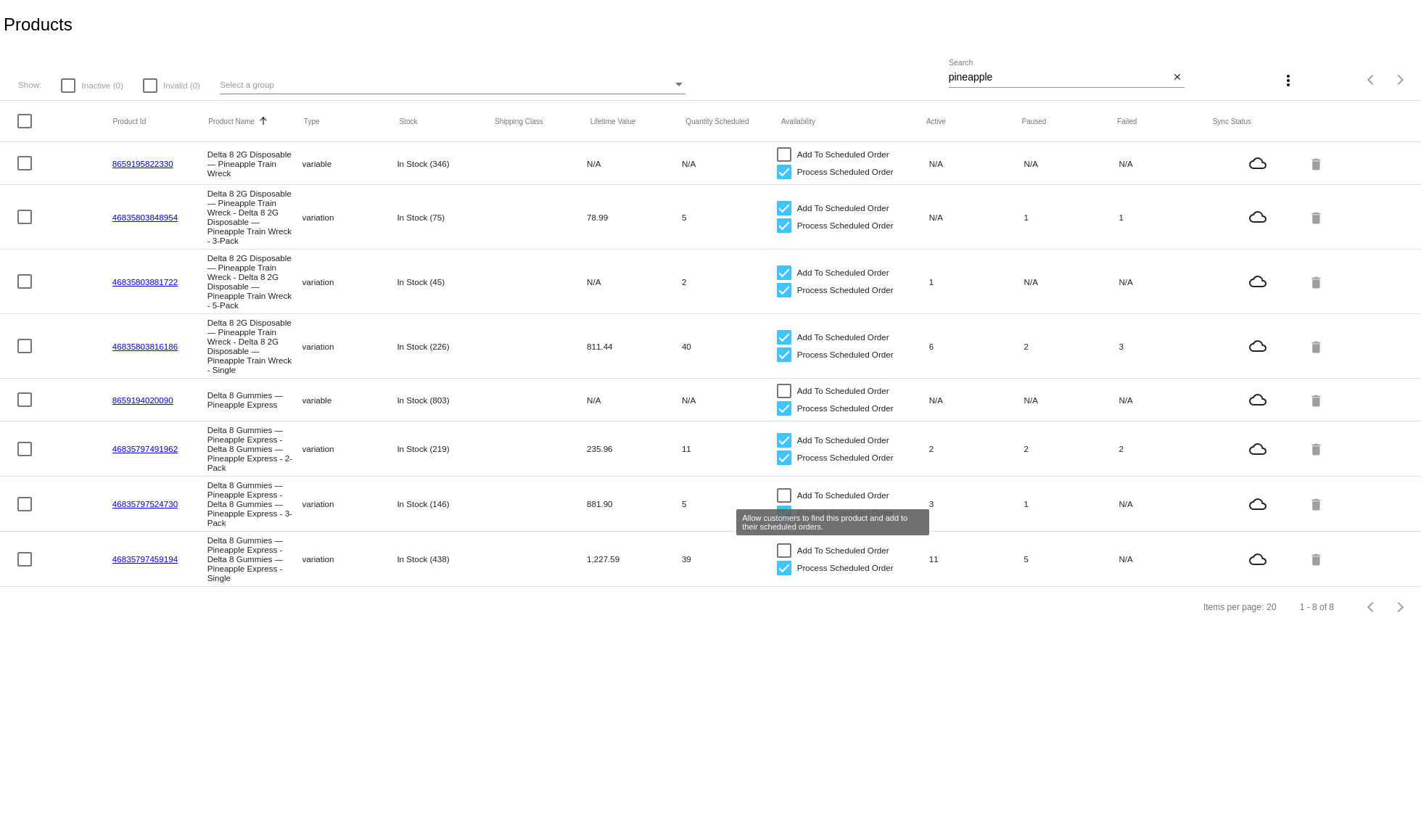
click at [792, 490] on label "Add To Scheduled Order" at bounding box center [833, 495] width 112 height 17
click at [784, 503] on input "Add To Scheduled Order" at bounding box center [783, 503] width 1 height 1
checkbox input "true"
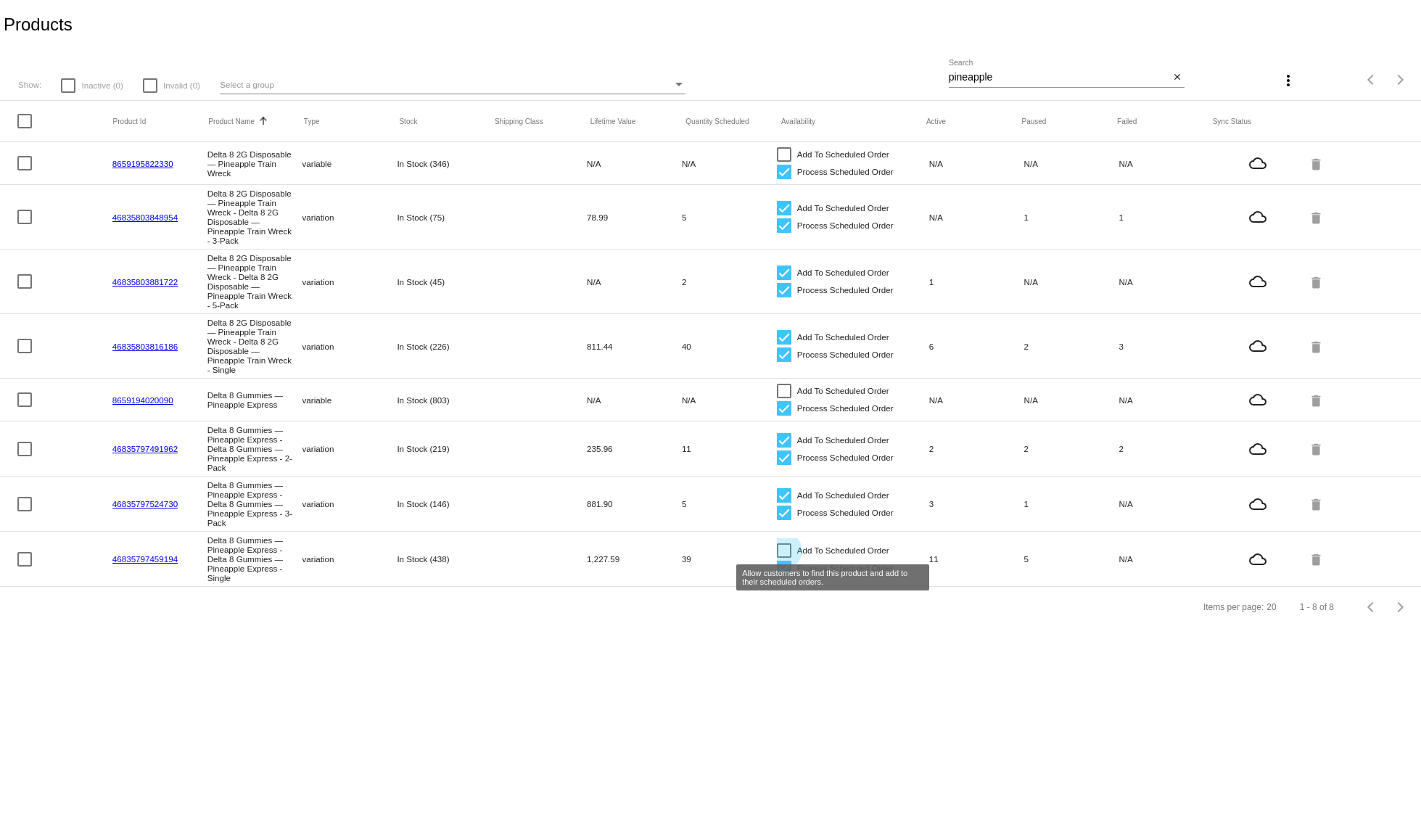
click at [785, 546] on div at bounding box center [783, 549] width 15 height 15
click at [784, 557] on input "Add To Scheduled Order" at bounding box center [783, 557] width 1 height 1
checkbox input "true"
click at [1088, 67] on div "pineapple Search" at bounding box center [1059, 73] width 221 height 28
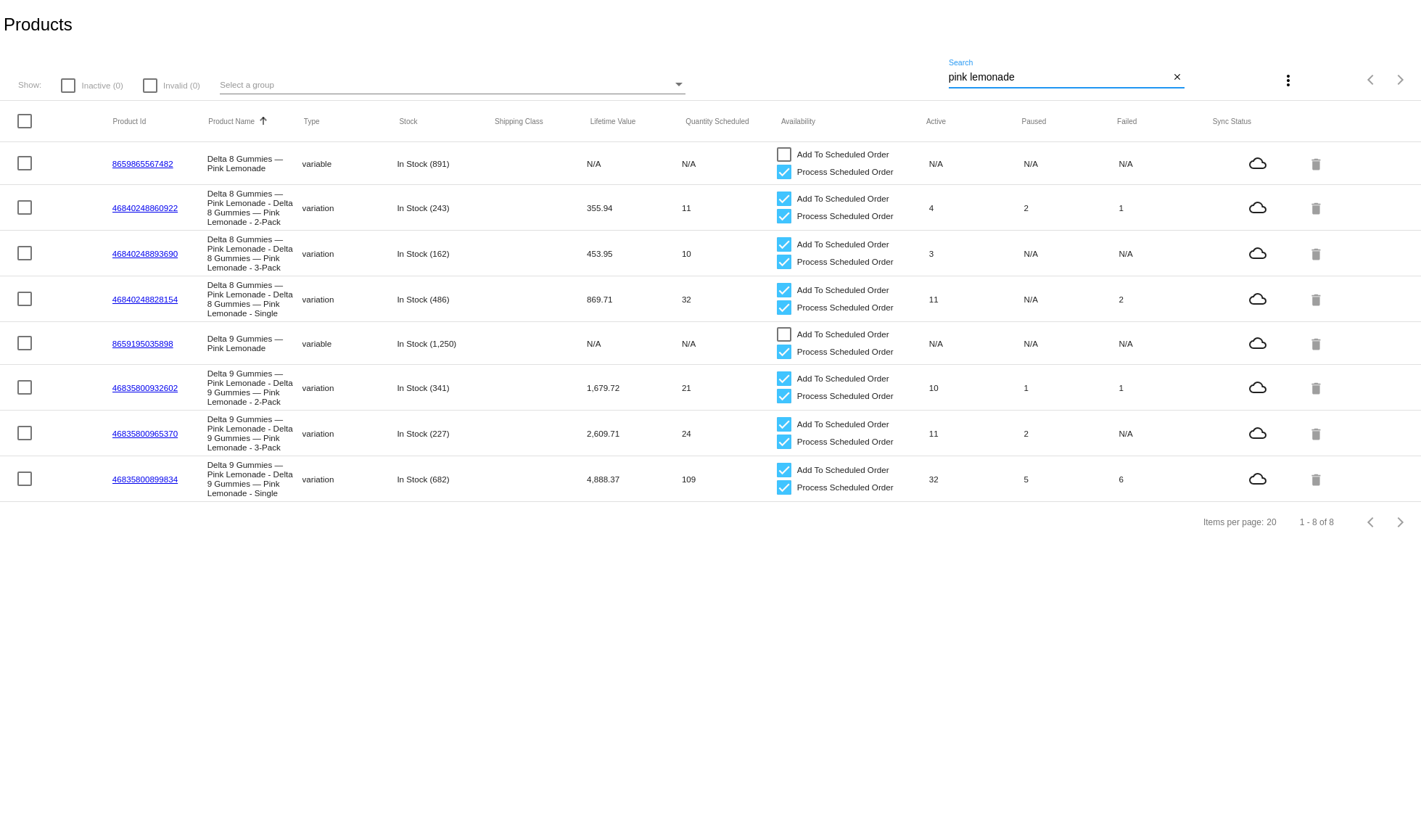
drag, startPoint x: 1036, startPoint y: 79, endPoint x: 941, endPoint y: 65, distance: 96.0
click at [941, 65] on div "Show: Inactive (0) Invalid (0) Select a group pink lemonade Search close more_v…" at bounding box center [710, 75] width 1421 height 51
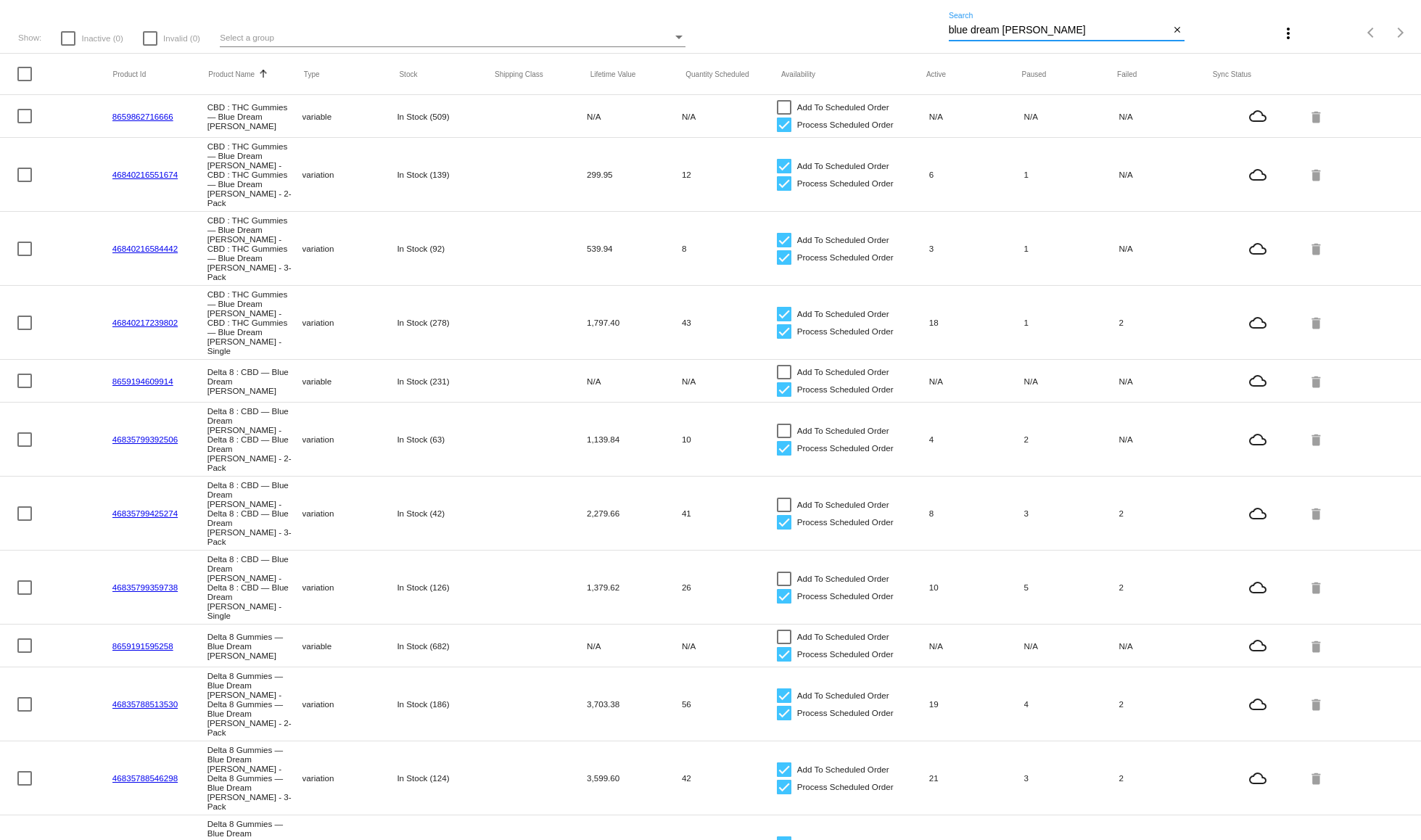
scroll to position [73, 0]
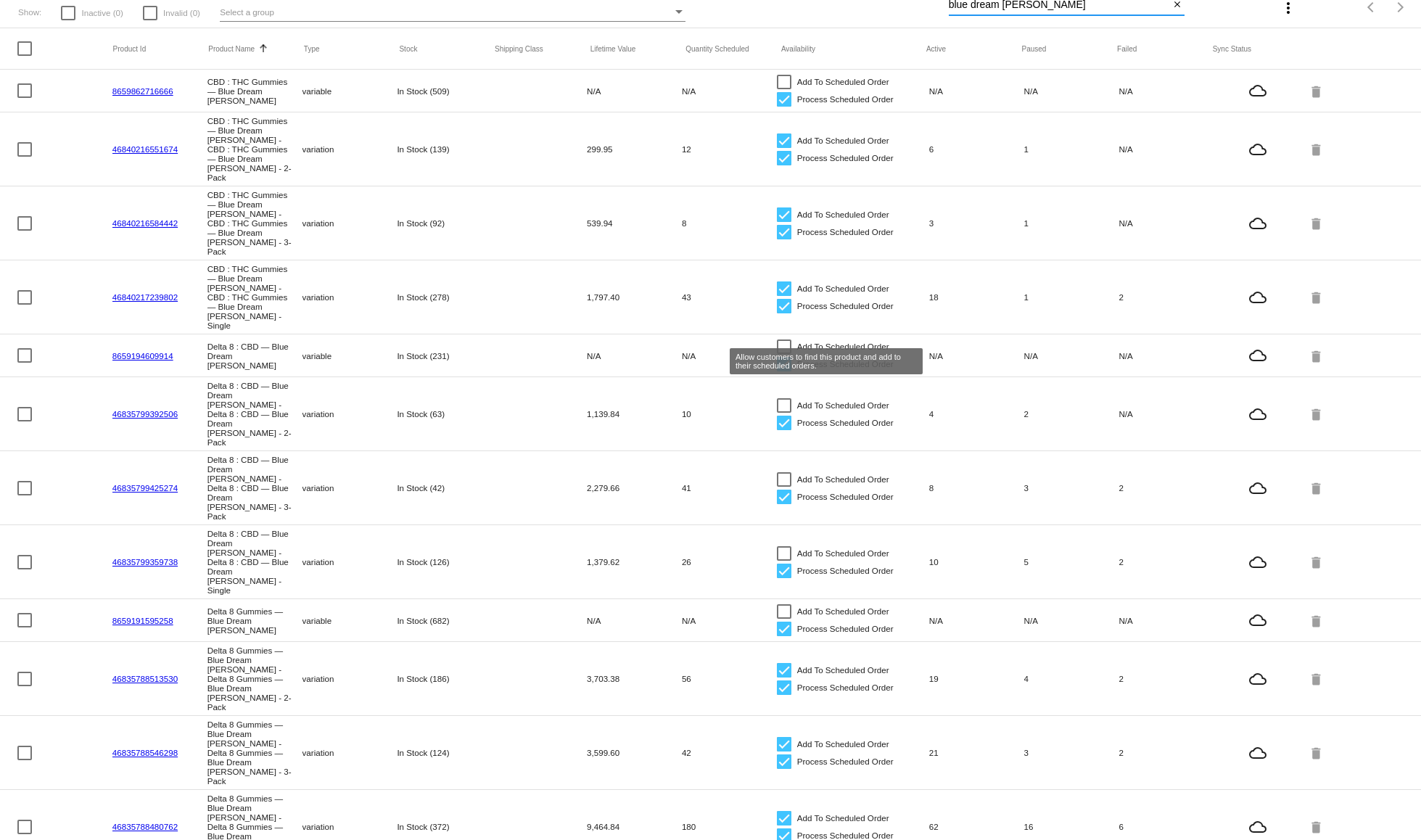
type input "blue dream [PERSON_NAME]"
click at [779, 398] on div at bounding box center [783, 405] width 15 height 15
click at [783, 413] on input "Add To Scheduled Order" at bounding box center [783, 413] width 1 height 1
checkbox input "true"
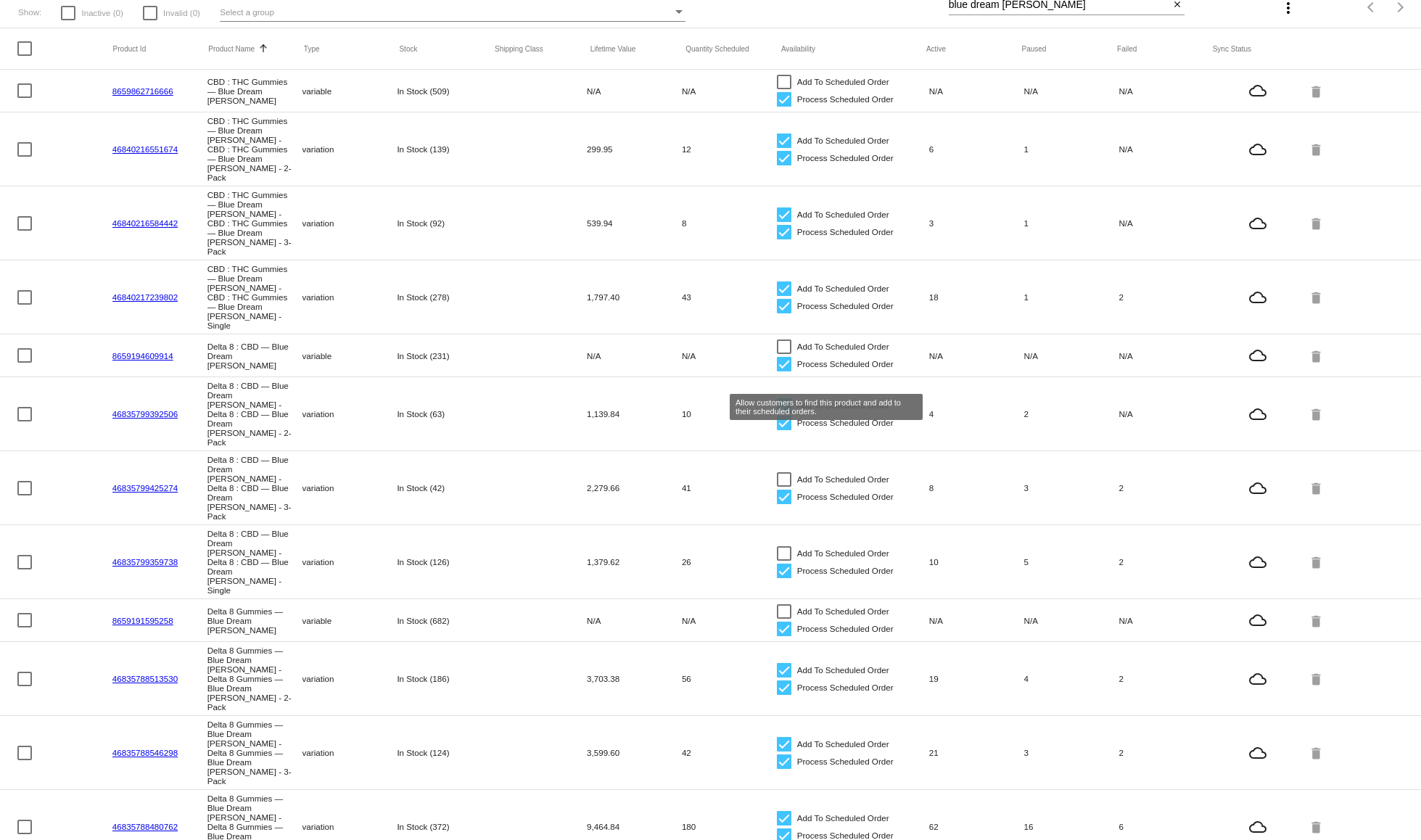
click at [776, 472] on div at bounding box center [783, 479] width 15 height 15
click at [783, 486] on input "Add To Scheduled Order" at bounding box center [783, 486] width 1 height 1
checkbox input "true"
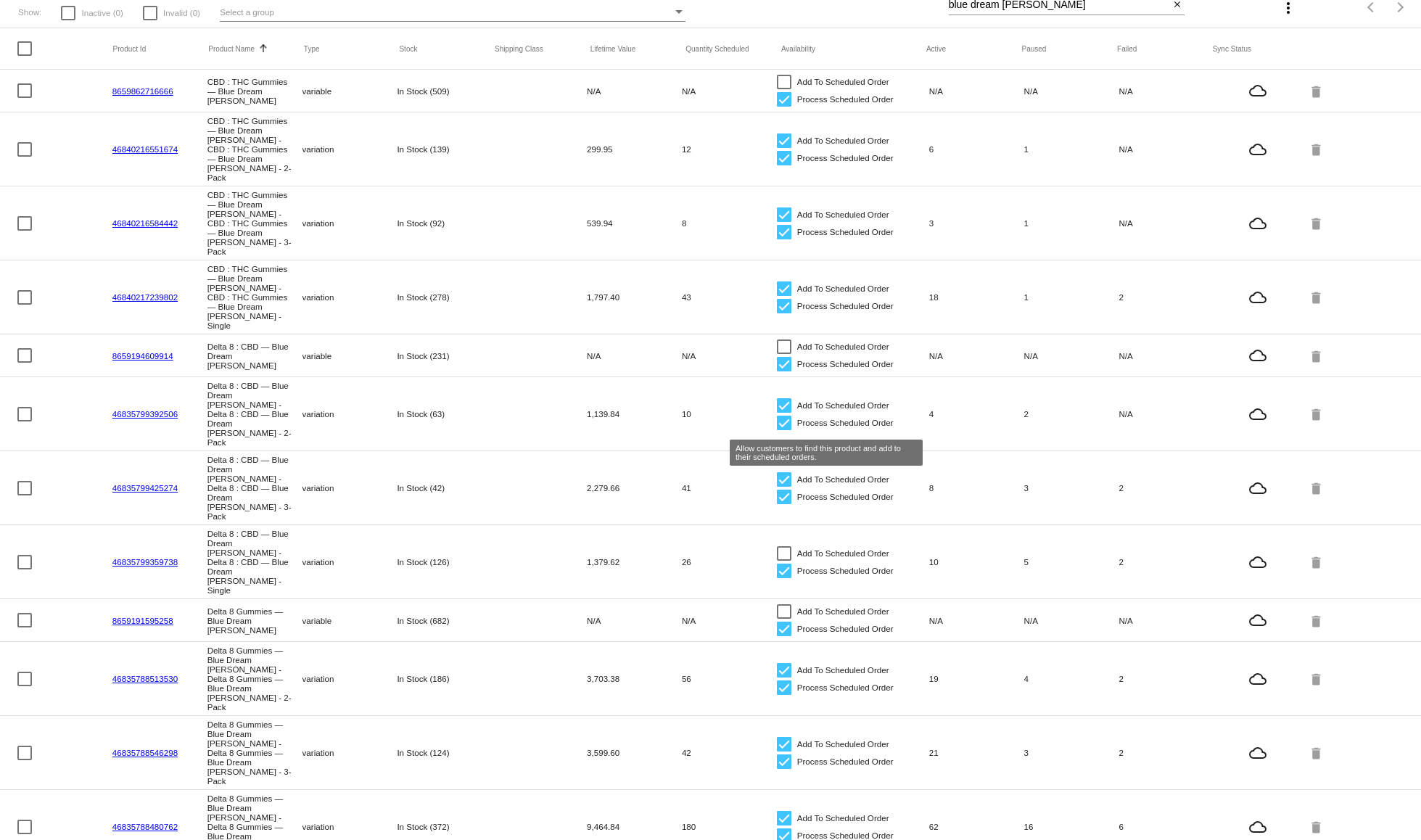
click at [776, 545] on div at bounding box center [783, 552] width 15 height 15
click at [783, 560] on input "Add To Scheduled Order" at bounding box center [783, 560] width 1 height 1
checkbox input "true"
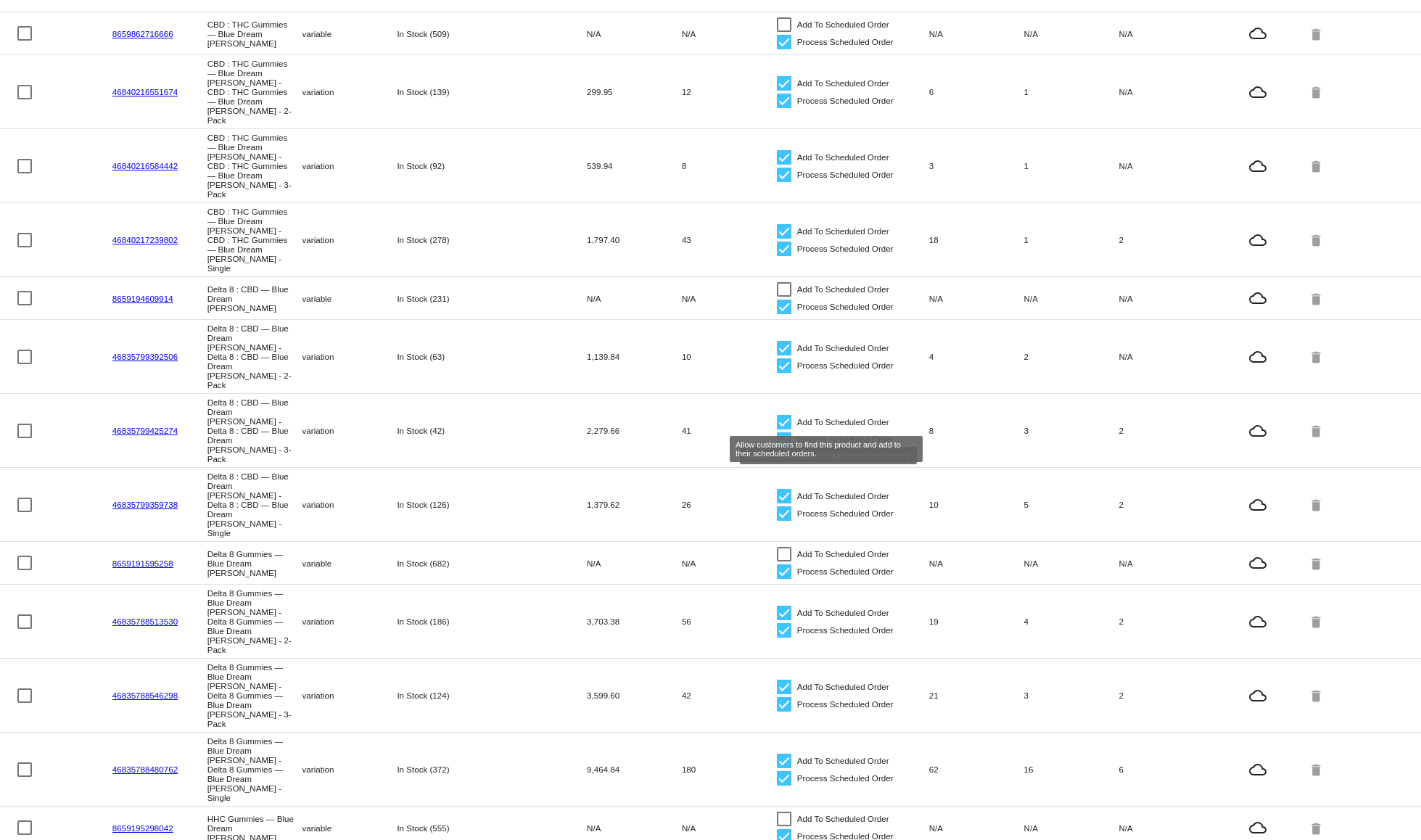
scroll to position [0, 0]
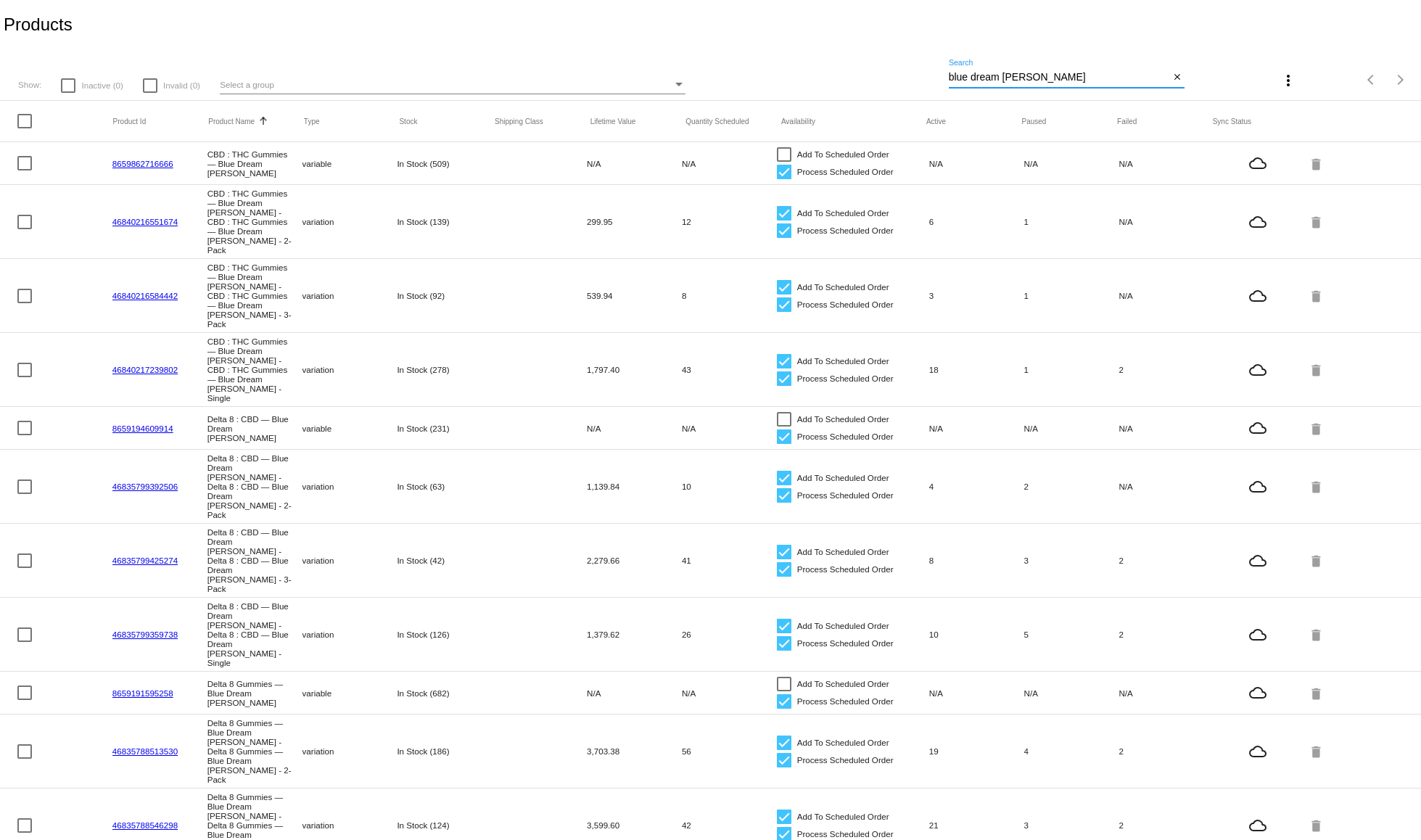
drag, startPoint x: 1026, startPoint y: 77, endPoint x: 926, endPoint y: 61, distance: 101.3
click at [926, 61] on div "Show: Inactive (0) Invalid (0) Select a group blue dream [PERSON_NAME] Search c…" at bounding box center [710, 75] width 1421 height 51
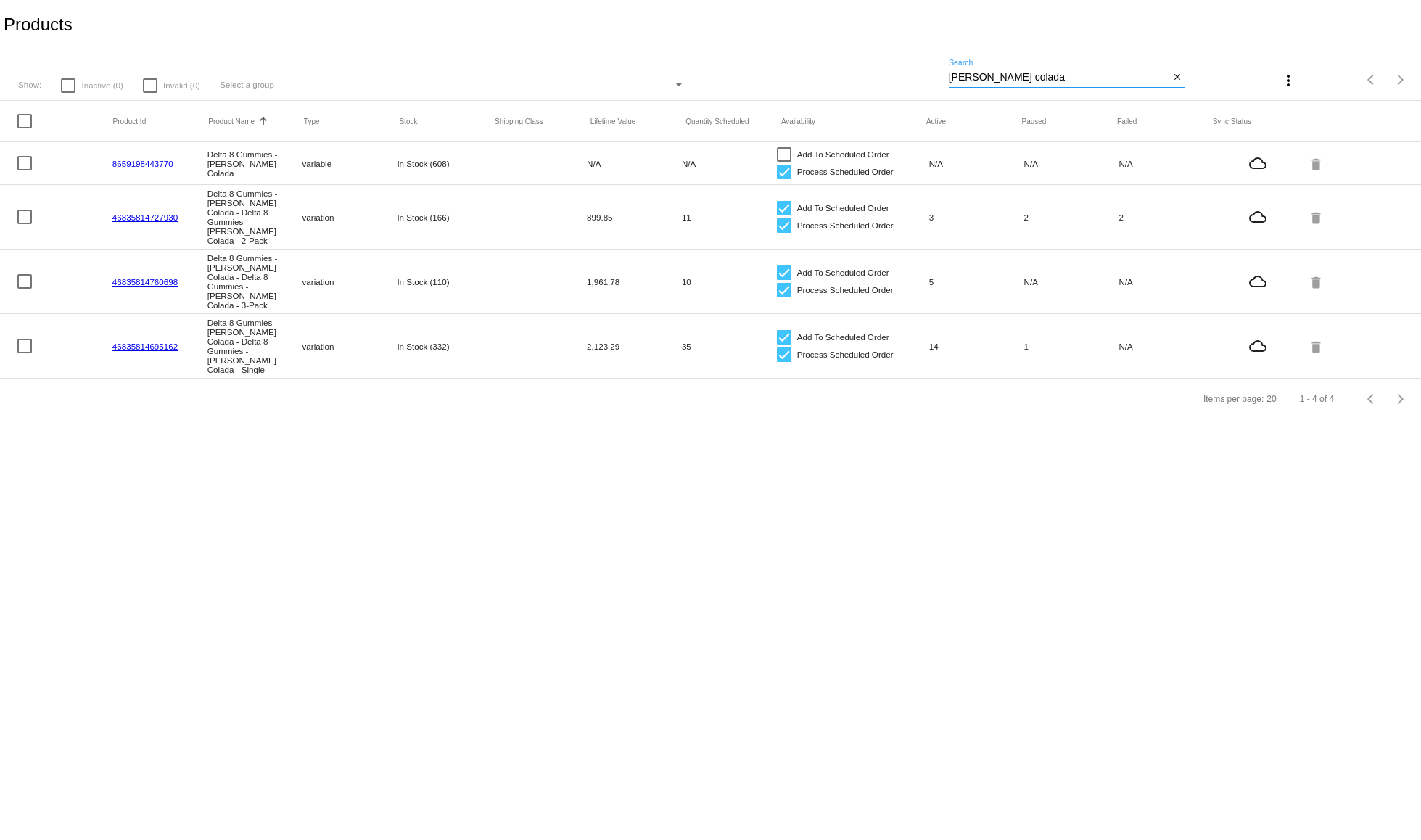
drag, startPoint x: 1013, startPoint y: 74, endPoint x: 926, endPoint y: 63, distance: 87.7
click at [926, 63] on div "Show: Inactive (0) Invalid (0) Select a group [PERSON_NAME] colada Search close…" at bounding box center [710, 75] width 1421 height 51
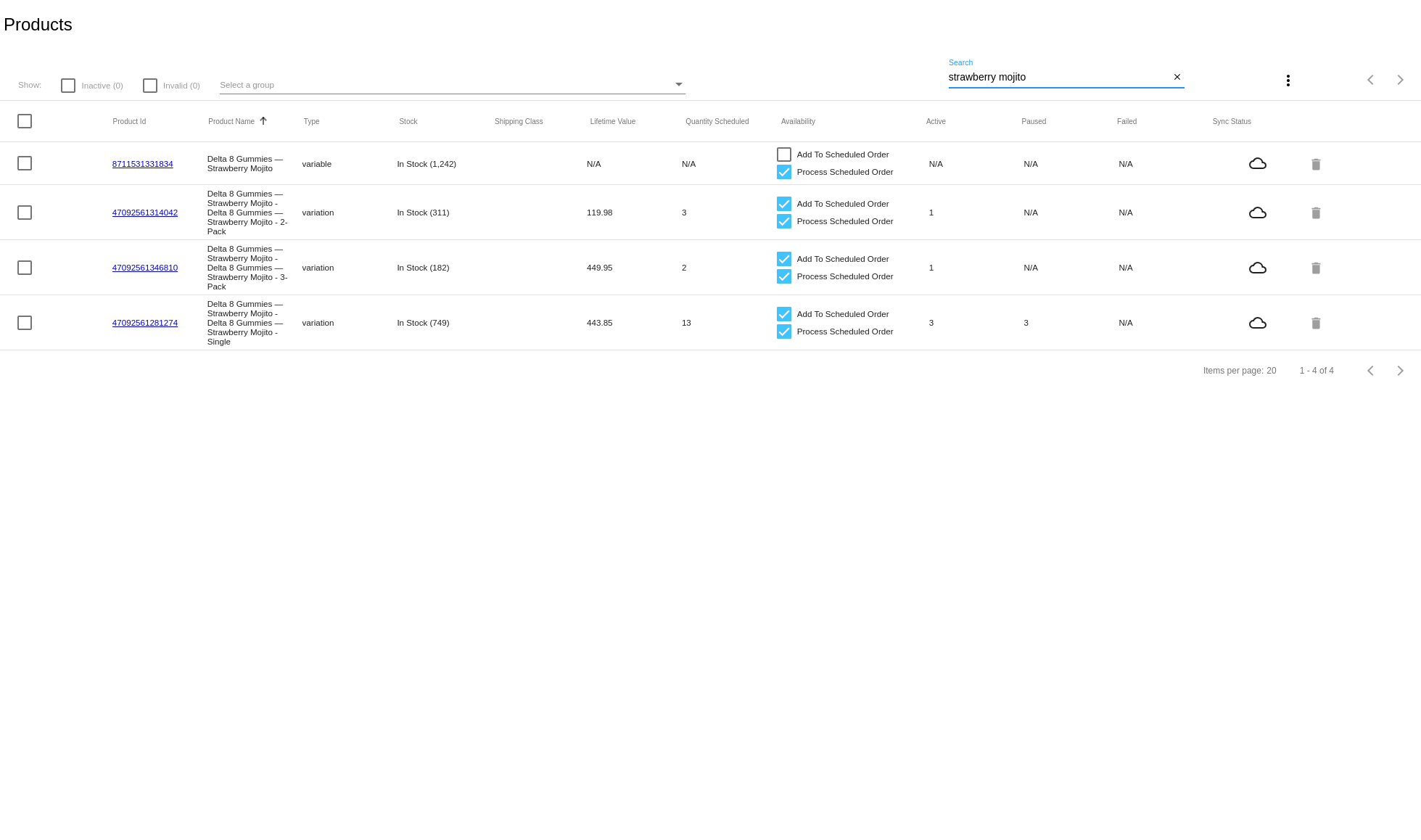
drag, startPoint x: 1058, startPoint y: 77, endPoint x: 941, endPoint y: 71, distance: 117.2
click at [941, 71] on div "Show: Inactive (0) Invalid (0) Select a group strawberry mojito Search close mo…" at bounding box center [710, 75] width 1421 height 51
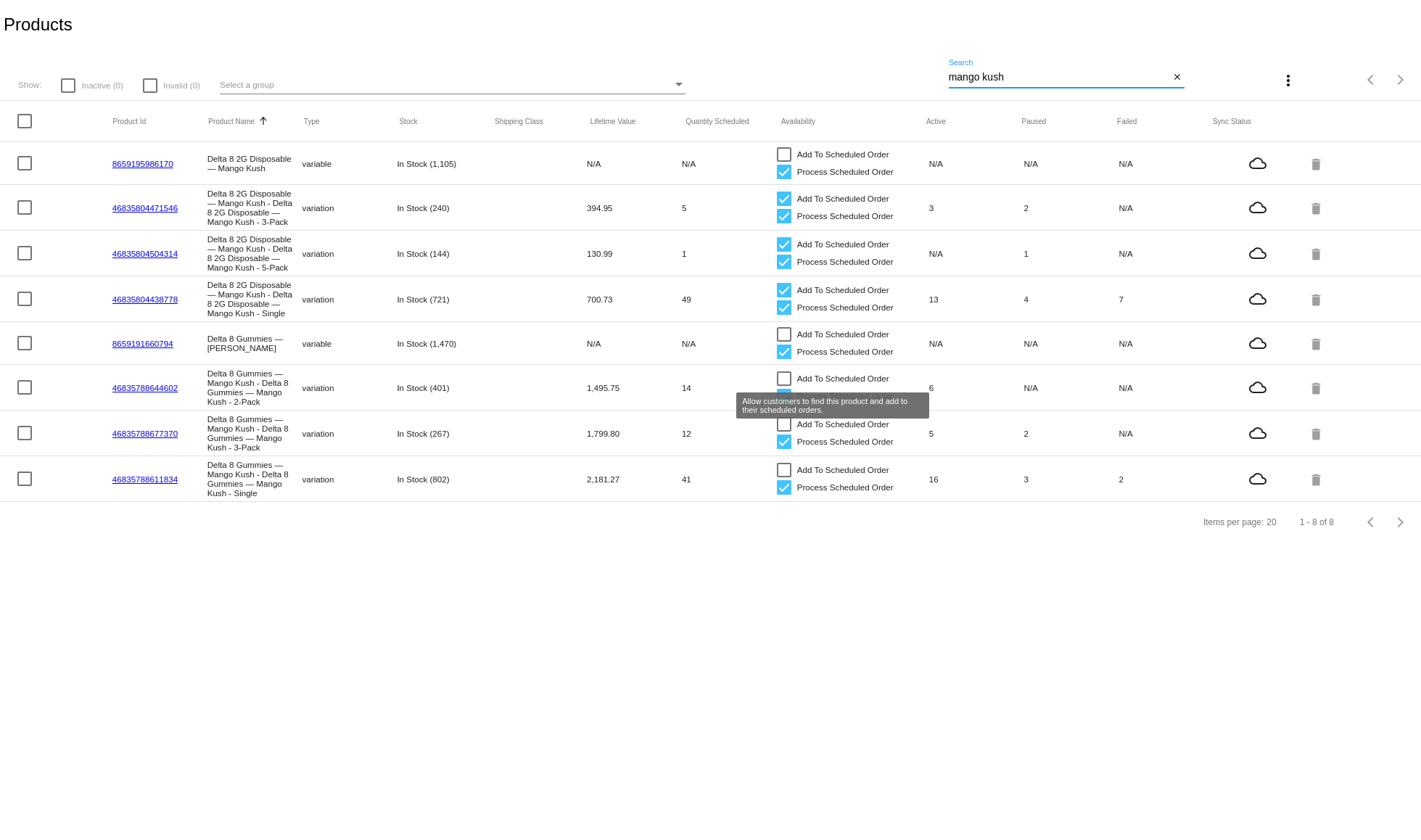
type input "mango kush"
click at [781, 376] on div at bounding box center [783, 378] width 15 height 15
click at [783, 386] on input "Add To Scheduled Order" at bounding box center [783, 386] width 1 height 1
checkbox input "true"
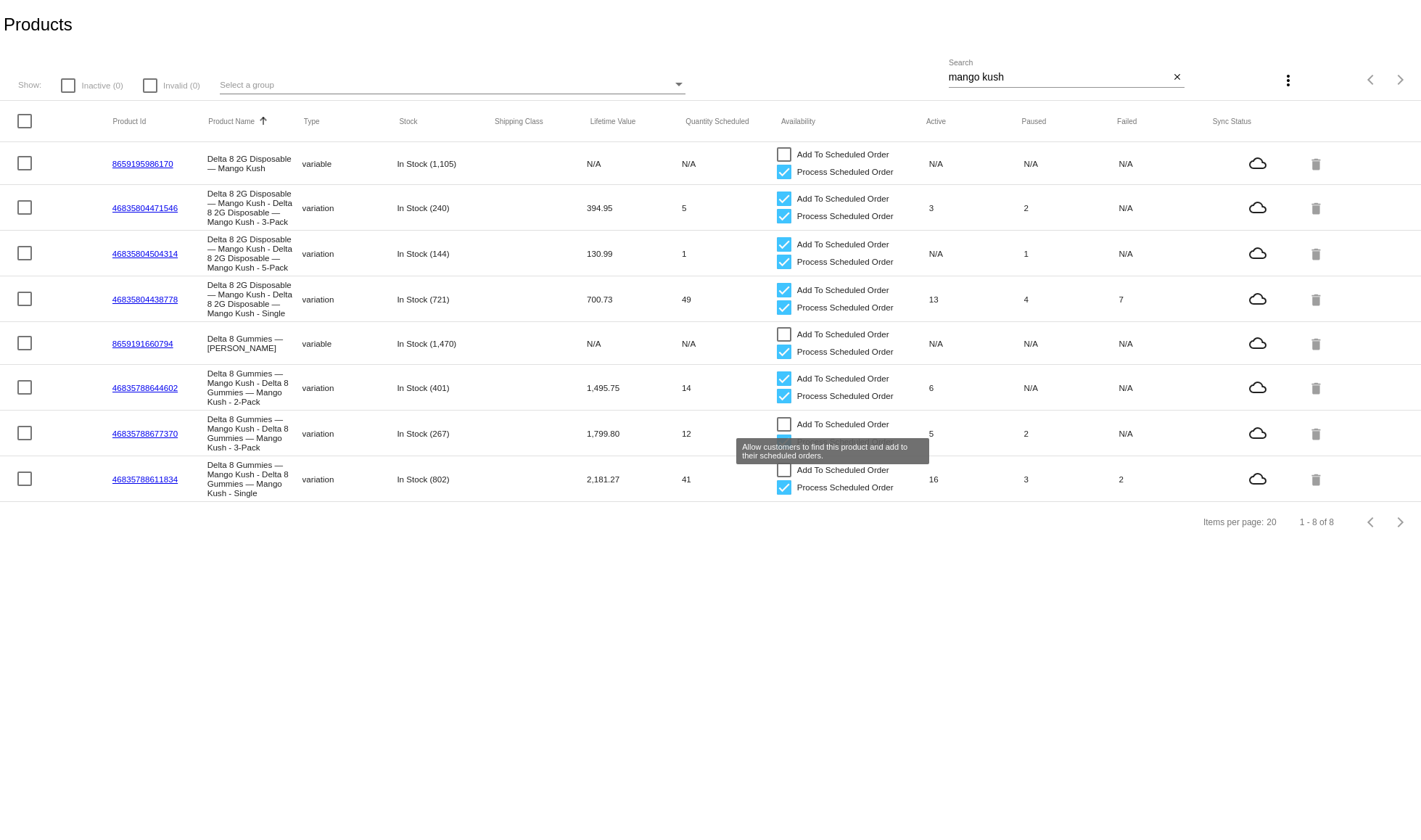
click at [783, 424] on div at bounding box center [783, 423] width 15 height 15
click at [783, 431] on input "Add To Scheduled Order" at bounding box center [783, 431] width 1 height 1
checkbox input "true"
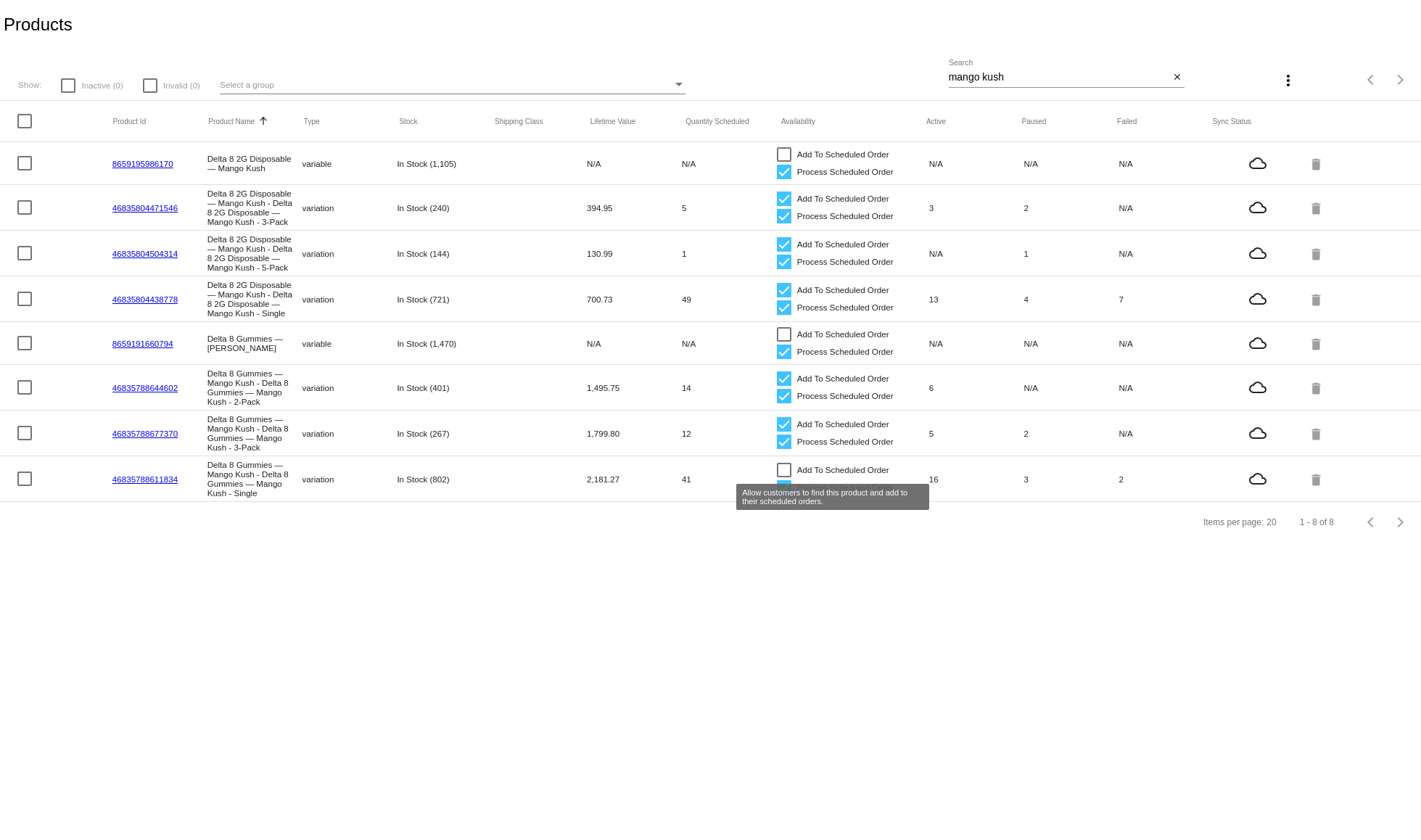
click at [787, 467] on div at bounding box center [783, 469] width 15 height 15
click at [784, 477] on input "Add To Scheduled Order" at bounding box center [783, 477] width 1 height 1
checkbox input "true"
click at [984, 76] on input "mango kush" at bounding box center [1059, 78] width 221 height 12
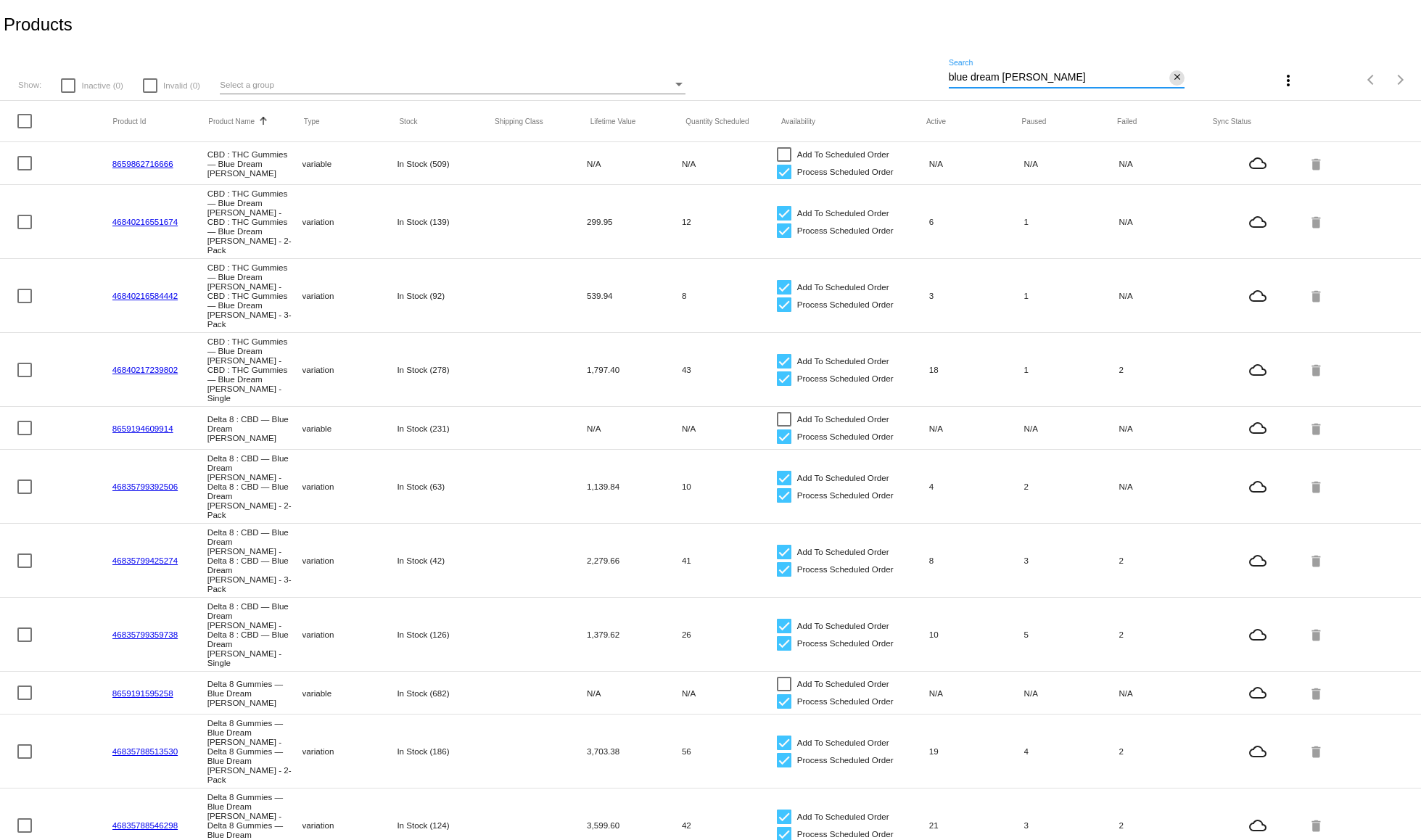
type input "blue dream [PERSON_NAME]"
click at [1172, 77] on mat-icon "close" at bounding box center [1177, 78] width 10 height 12
